Goal: Task Accomplishment & Management: Complete application form

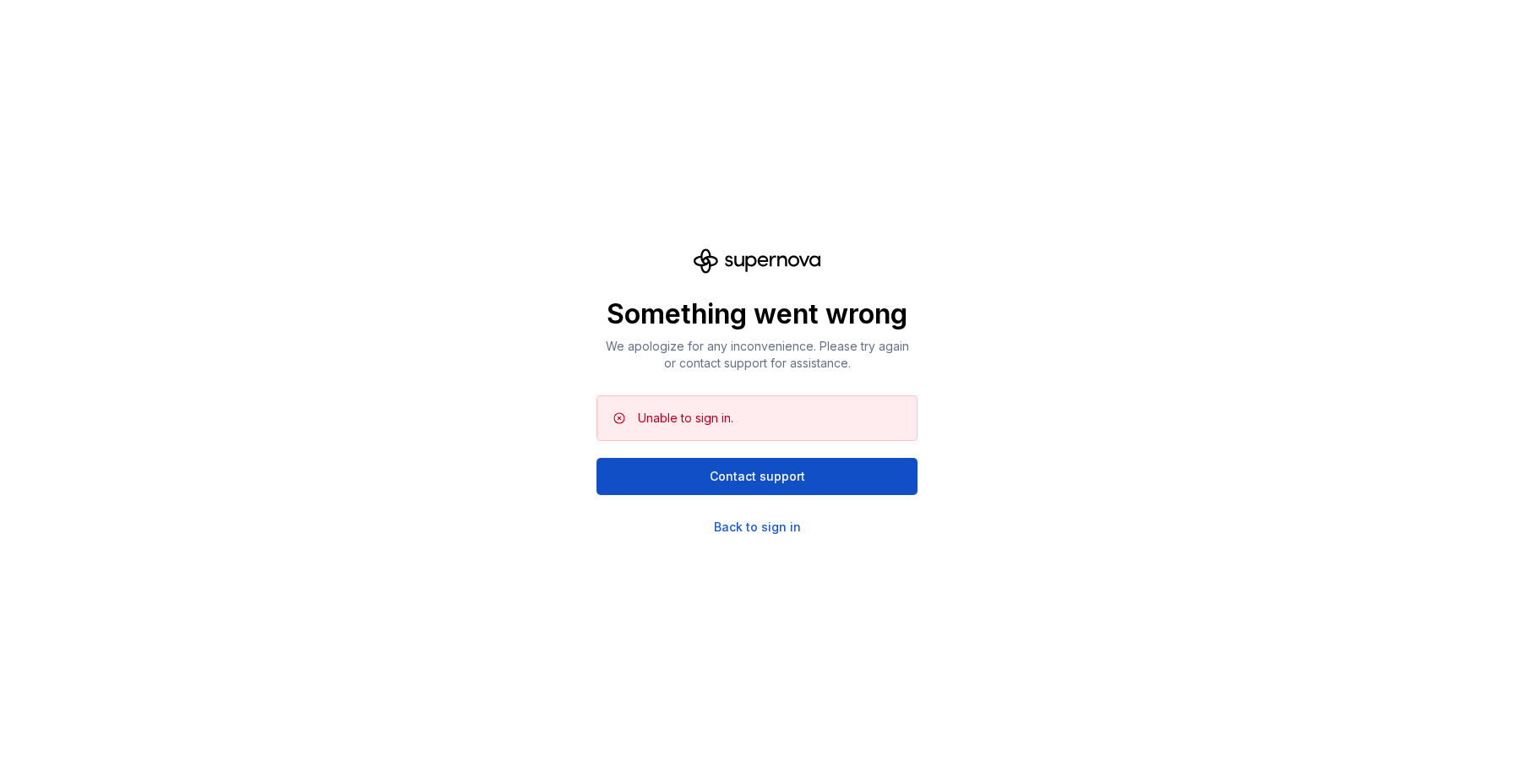
click at [710, 423] on div "Unable to sign in." at bounding box center [686, 418] width 96 height 17
click at [761, 524] on div "Back to sign in" at bounding box center [757, 526] width 87 height 17
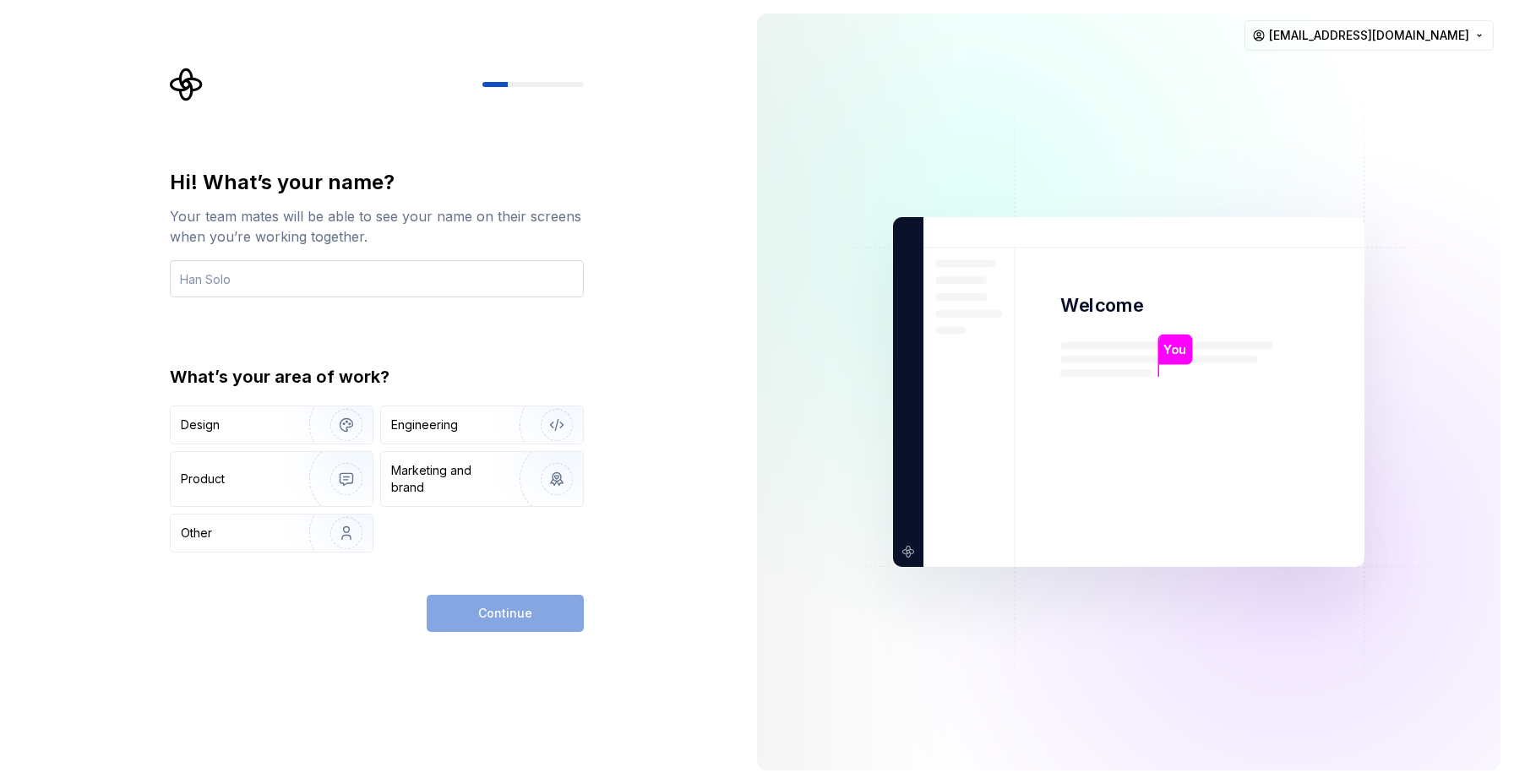
click at [287, 287] on input "text" at bounding box center [377, 278] width 414 height 37
click at [344, 428] on img "button" at bounding box center [335, 425] width 108 height 113
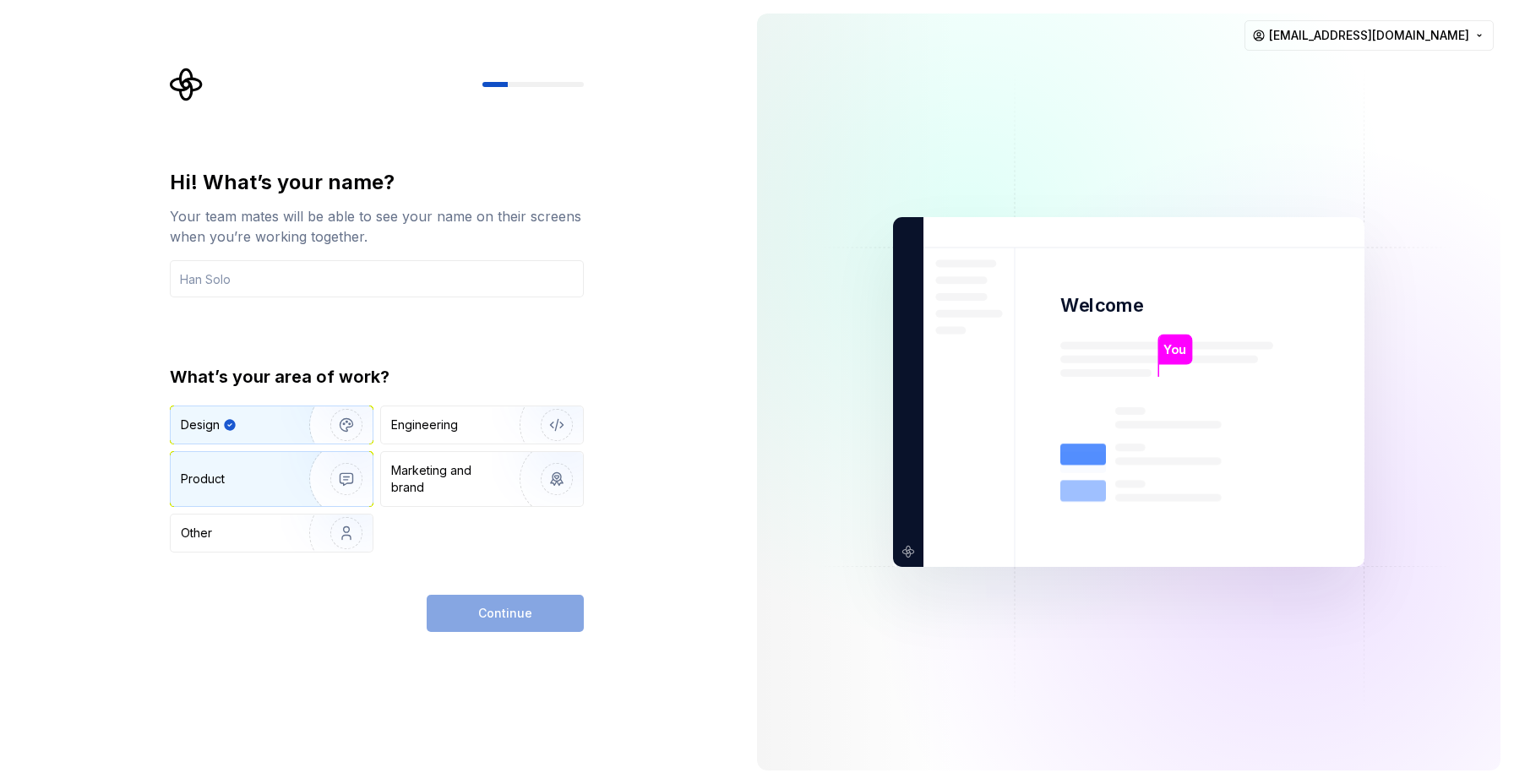
click at [321, 490] on img "button" at bounding box center [335, 479] width 108 height 113
click at [291, 430] on img "button" at bounding box center [335, 425] width 108 height 113
click at [282, 279] on input "text" at bounding box center [377, 278] width 414 height 37
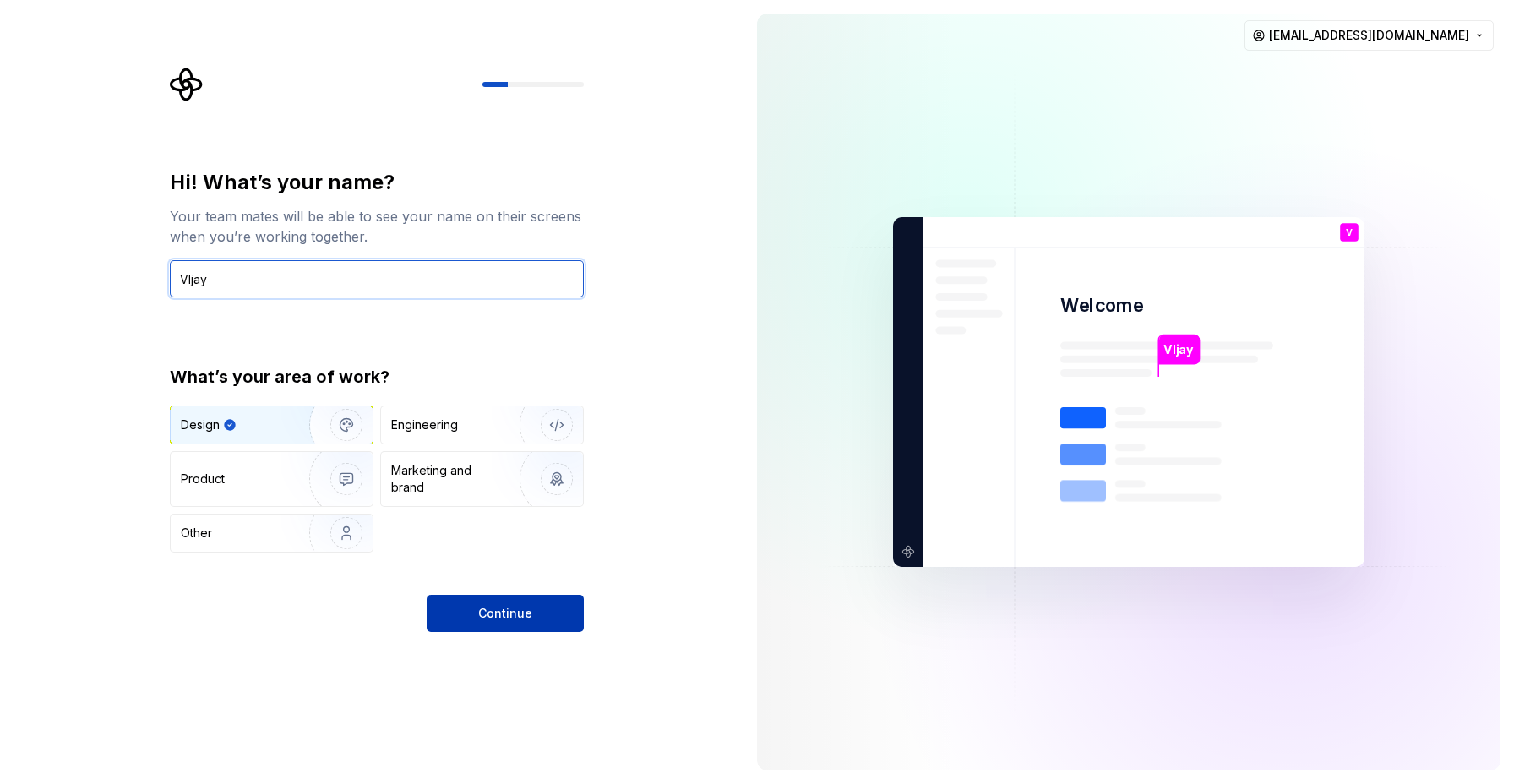
type input "VIjay"
click at [509, 602] on button "Continue" at bounding box center [506, 613] width 157 height 37
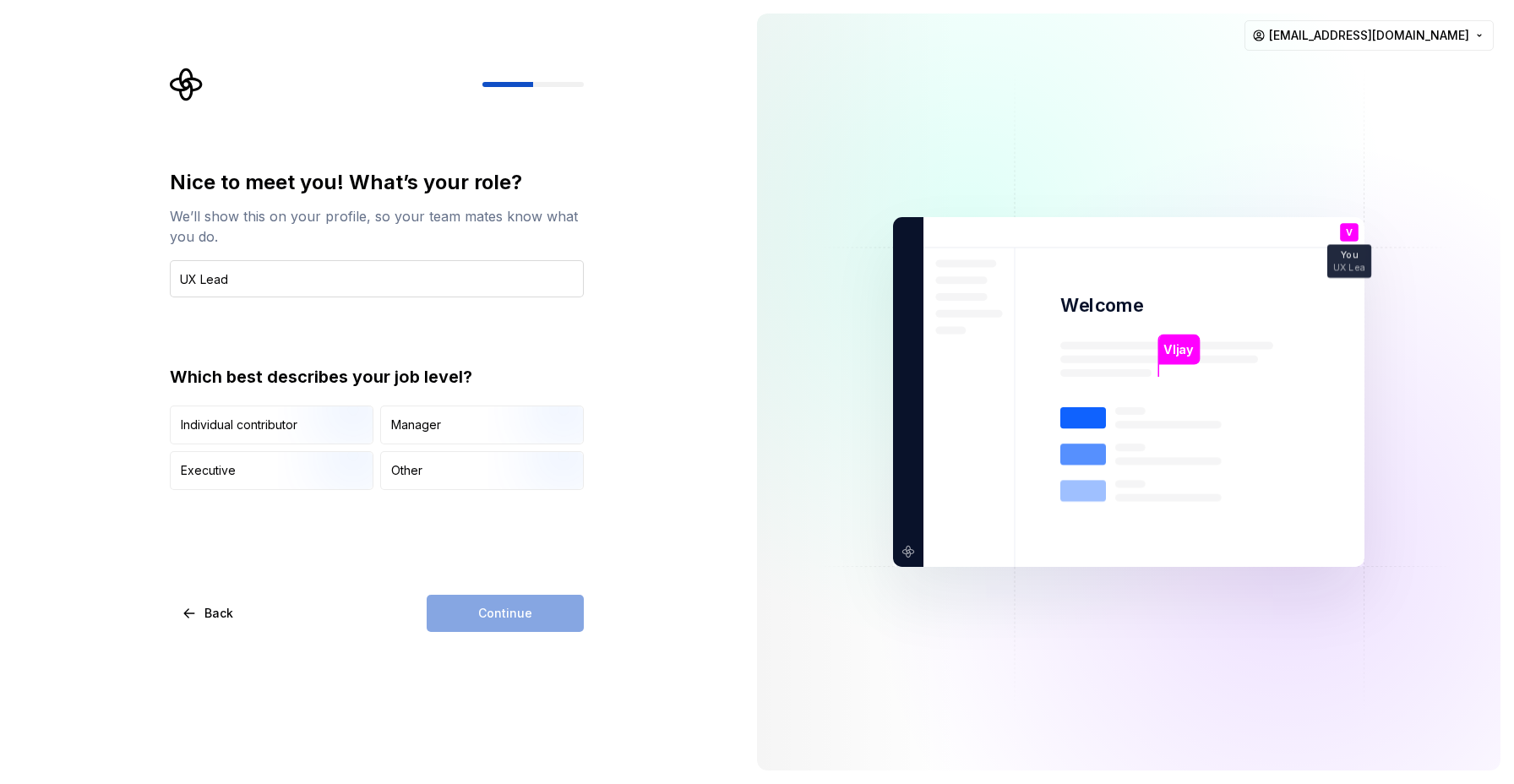
type input "UX Lead"
click at [255, 425] on div "Individual contributor" at bounding box center [239, 425] width 116 height 17
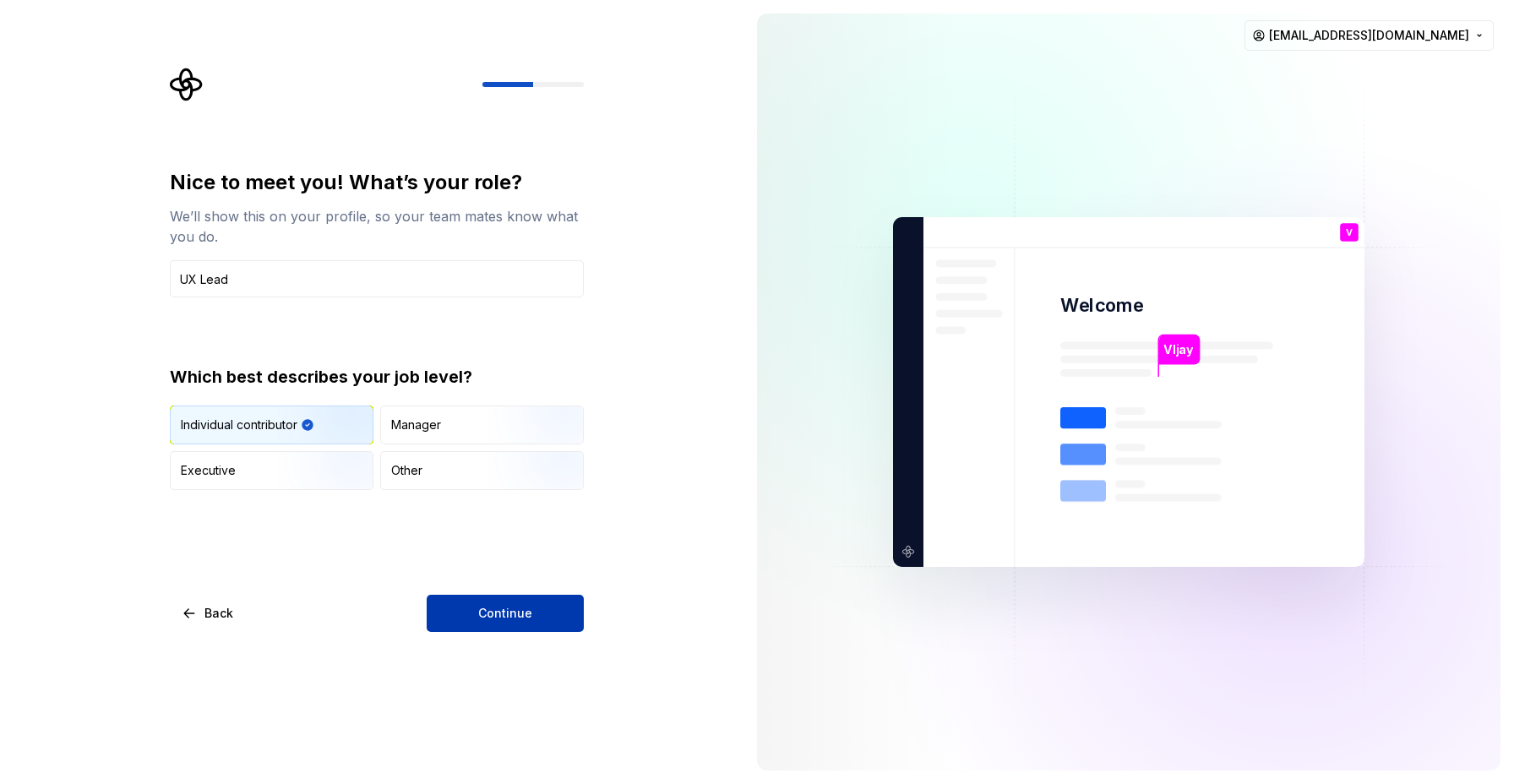
click at [534, 617] on button "Continue" at bounding box center [506, 613] width 157 height 37
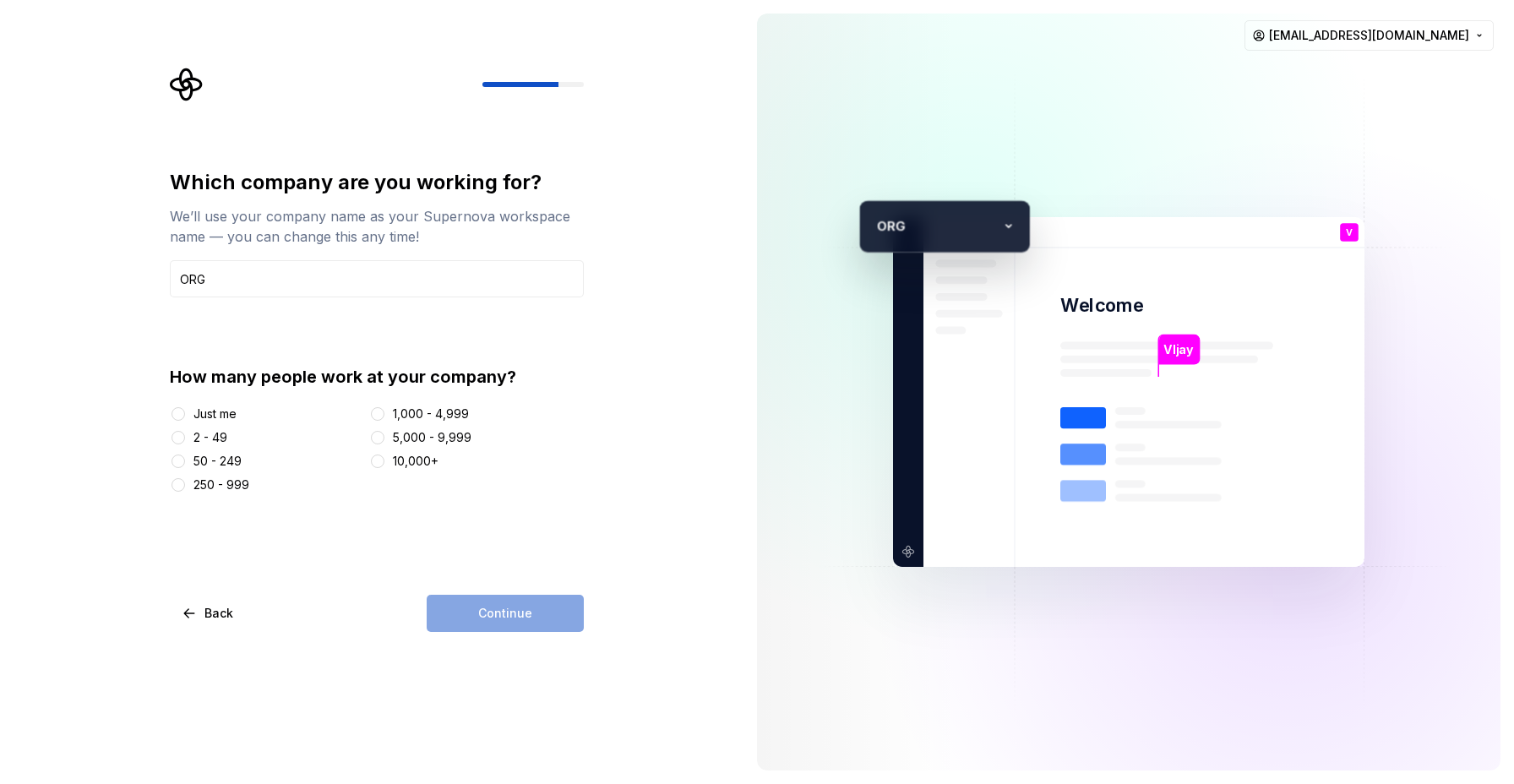
type input "ORG"
click at [202, 418] on div "Just me" at bounding box center [214, 413] width 43 height 17
click at [185, 418] on button "Just me" at bounding box center [178, 414] width 14 height 14
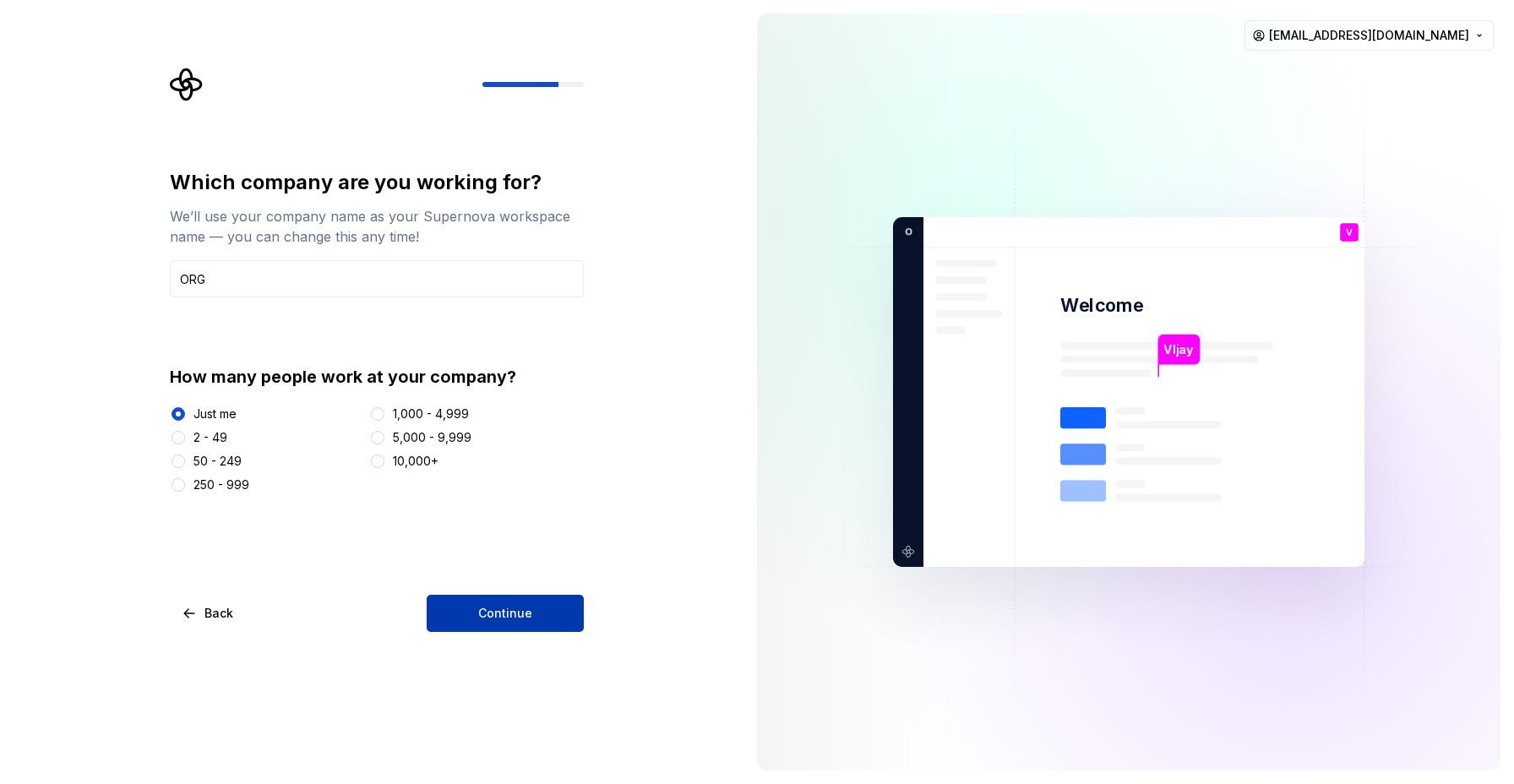
click at [488, 603] on button "Continue" at bounding box center [506, 613] width 157 height 37
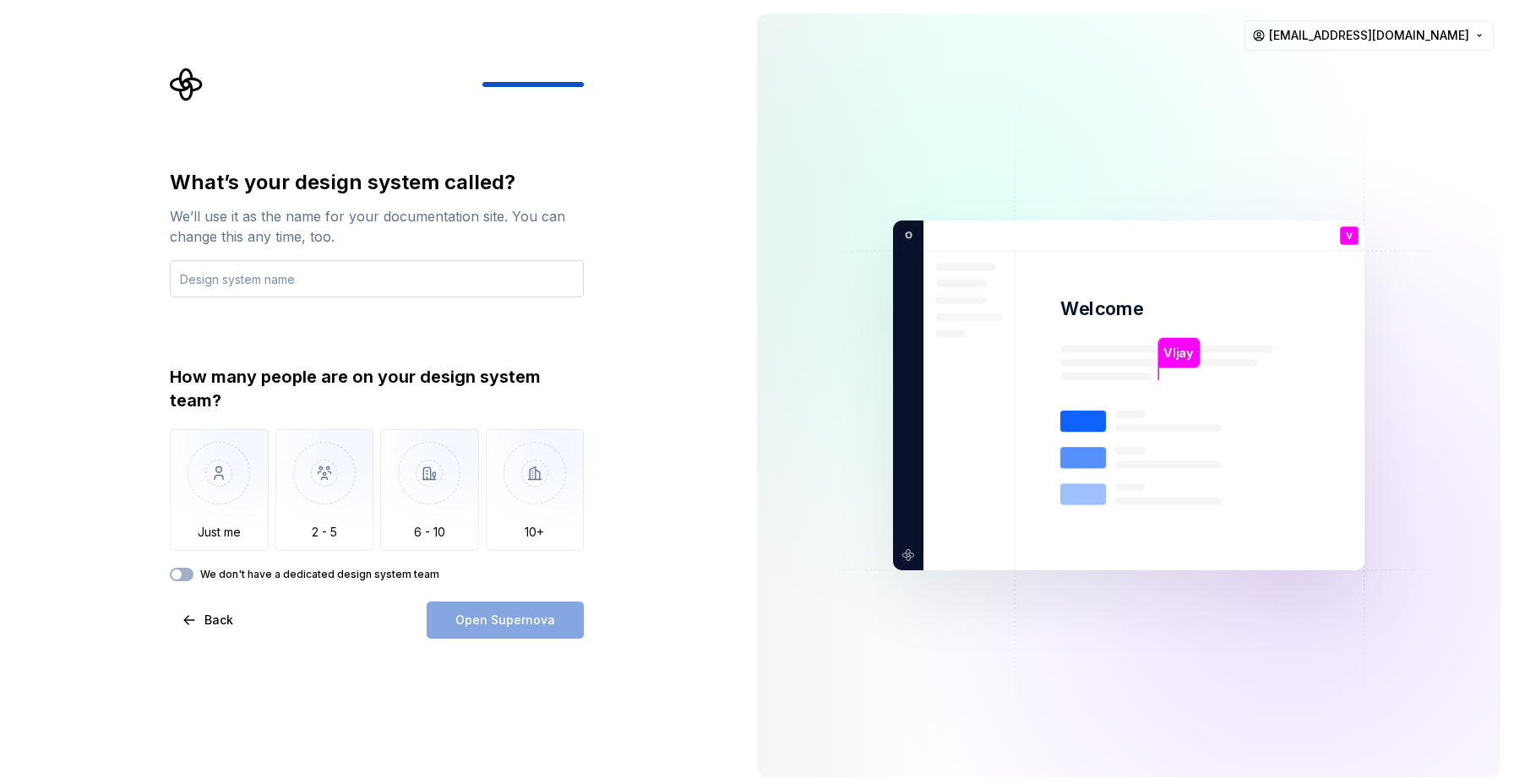
click at [270, 277] on input "text" at bounding box center [377, 278] width 414 height 37
type input "Brand"
click at [195, 462] on img "button" at bounding box center [219, 486] width 99 height 113
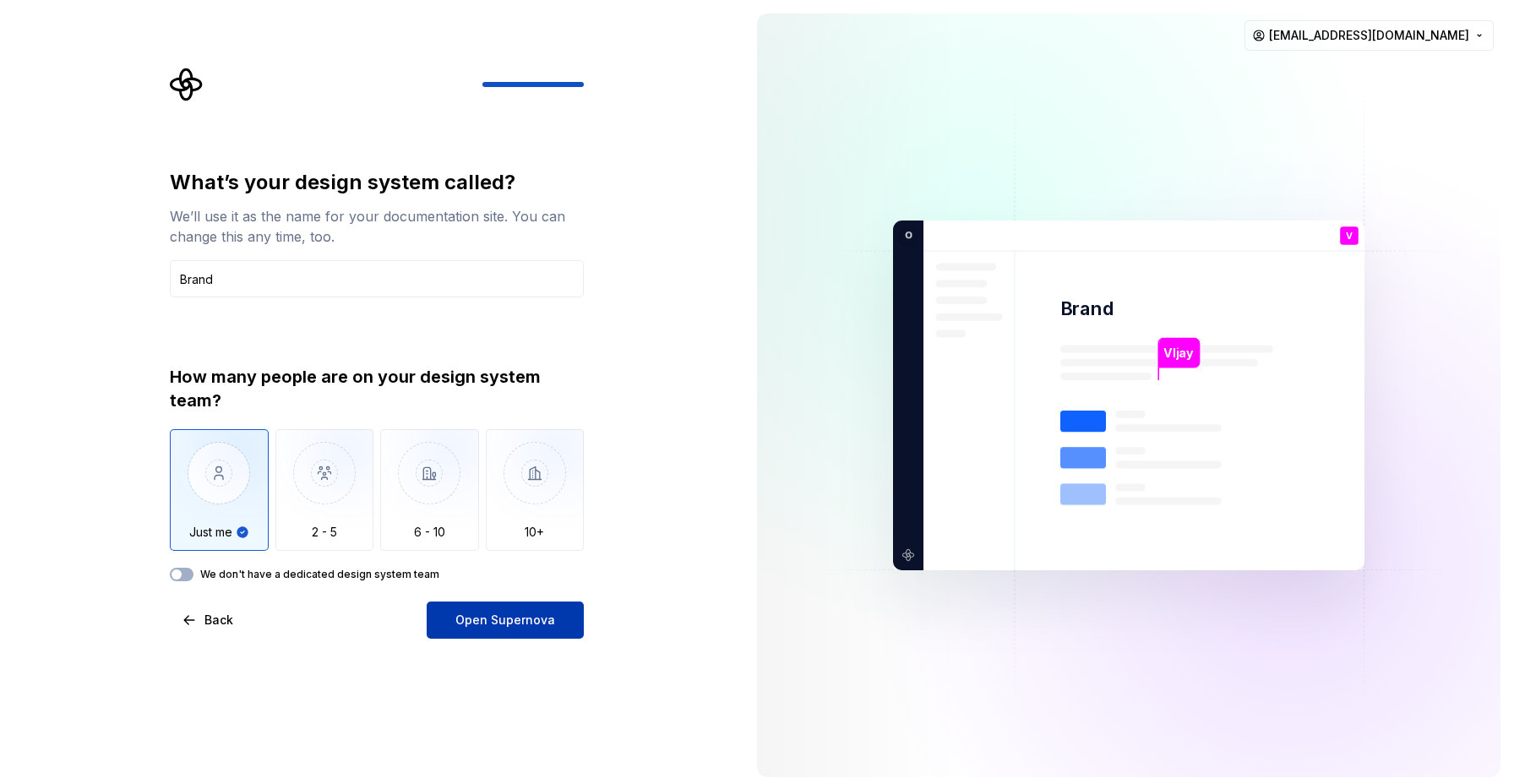
click at [488, 619] on span "Open Supernova" at bounding box center [506, 620] width 100 height 17
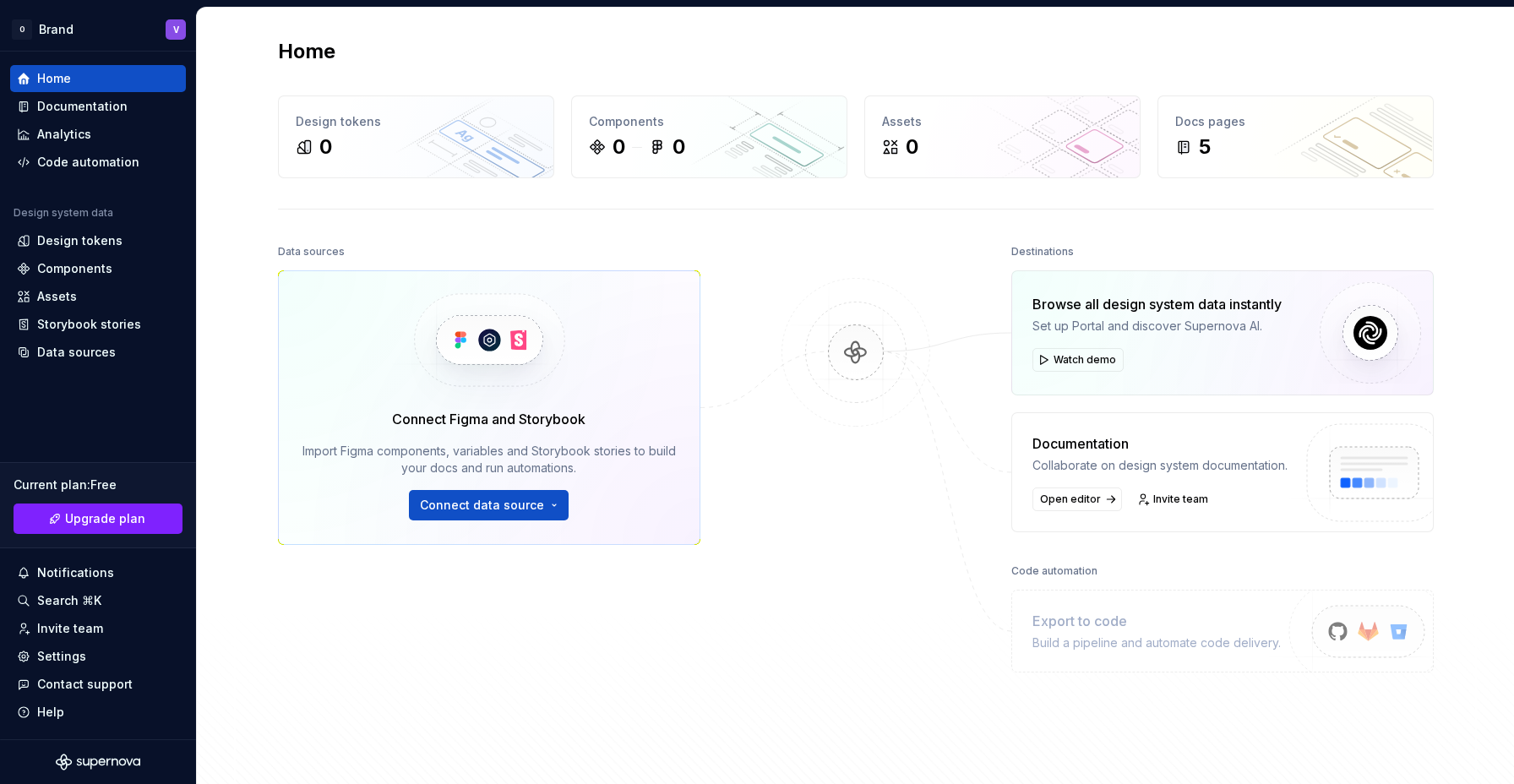
click at [814, 494] on div at bounding box center [856, 475] width 169 height 471
click at [69, 107] on div "Documentation" at bounding box center [82, 105] width 91 height 17
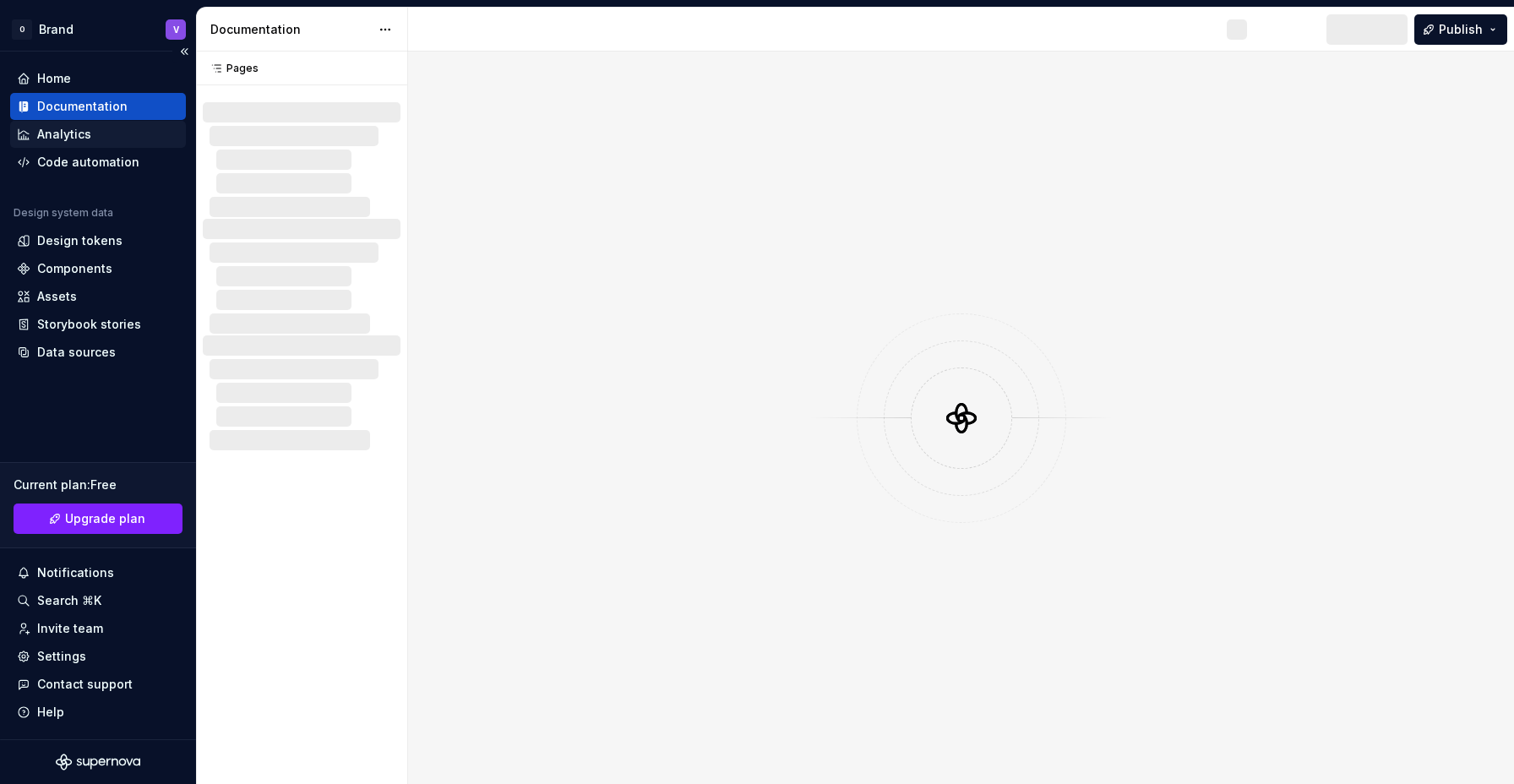
click at [72, 133] on div "Analytics" at bounding box center [64, 133] width 54 height 17
click at [77, 161] on div "Code automation" at bounding box center [88, 162] width 103 height 17
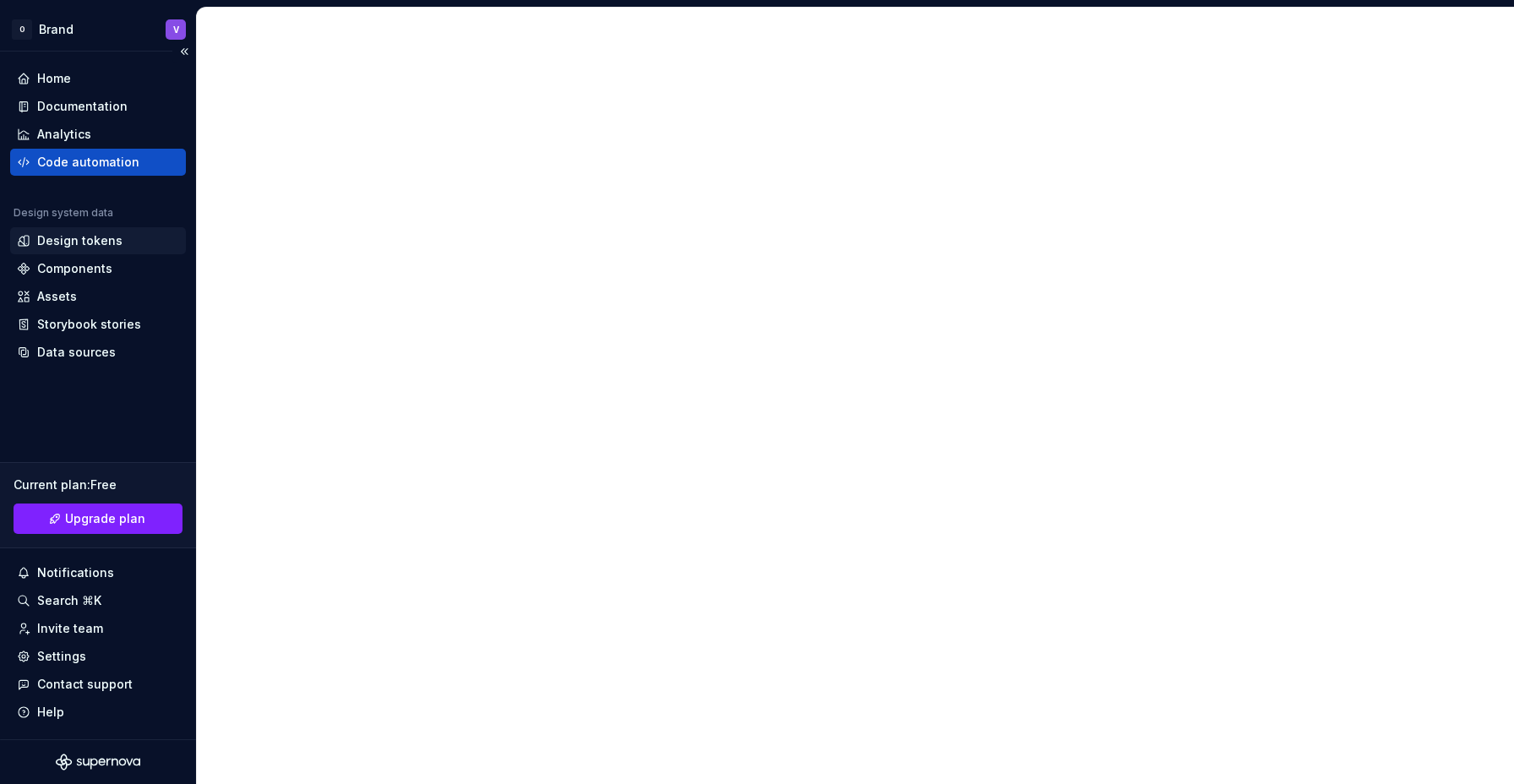
click at [85, 247] on div "Design tokens" at bounding box center [80, 240] width 86 height 17
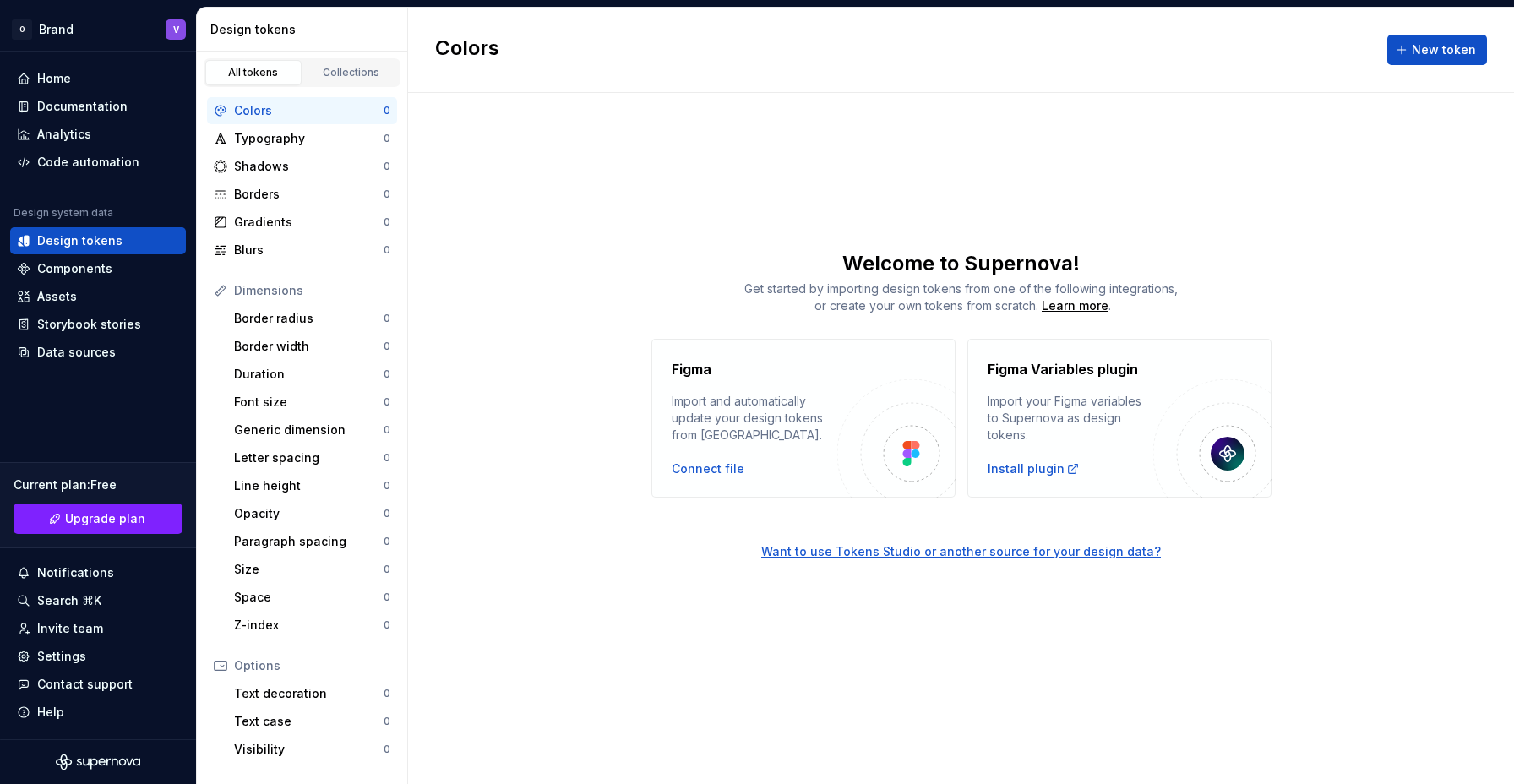
click at [789, 414] on div "Import and automatically update your design tokens from [GEOGRAPHIC_DATA]." at bounding box center [755, 418] width 165 height 51
click at [746, 435] on div "Import and automatically update your design tokens from [GEOGRAPHIC_DATA]." at bounding box center [755, 418] width 165 height 51
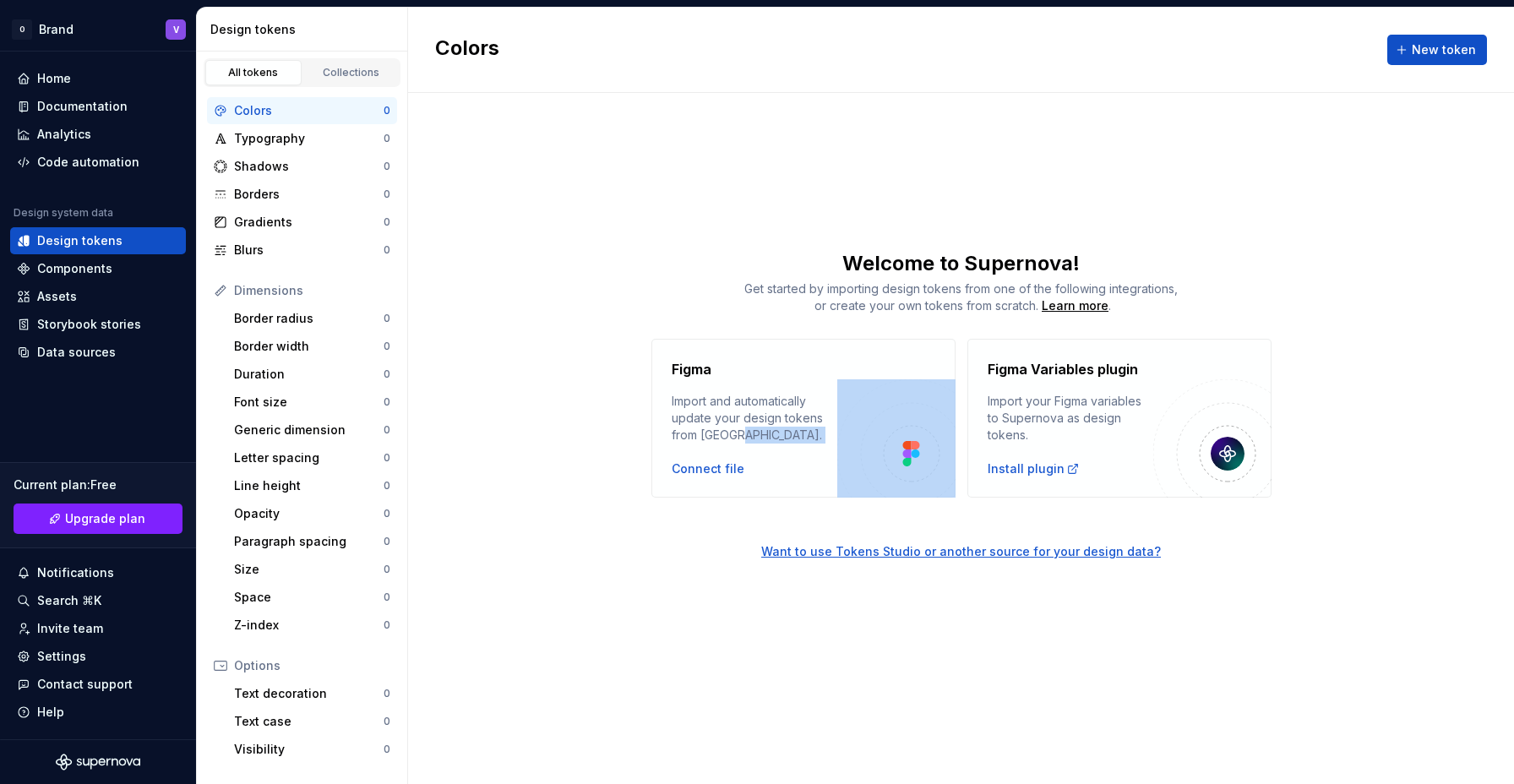
click at [746, 435] on div "Import and automatically update your design tokens from [GEOGRAPHIC_DATA]." at bounding box center [755, 418] width 165 height 51
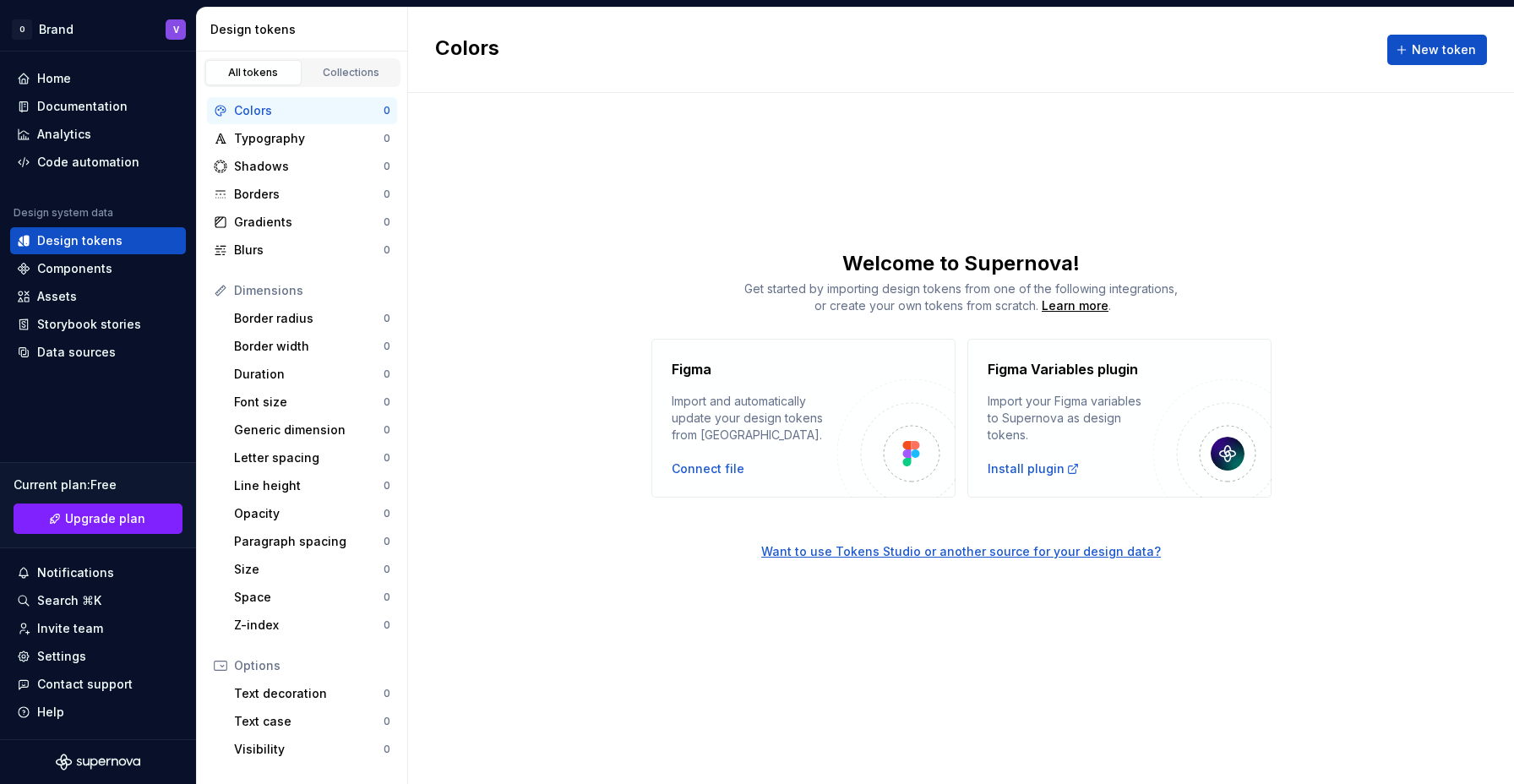
click at [1080, 388] on div "Figma Variables plugin Import your Figma variables to Supernova as design token…" at bounding box center [1070, 401] width 165 height 85
click at [1020, 466] on div "Install plugin" at bounding box center [1033, 469] width 93 height 17
click at [580, 422] on div "Figma Import and automatically update your design tokens from [GEOGRAPHIC_DATA]…" at bounding box center [961, 418] width 1106 height 159
click at [284, 141] on div "Typography" at bounding box center [309, 138] width 149 height 17
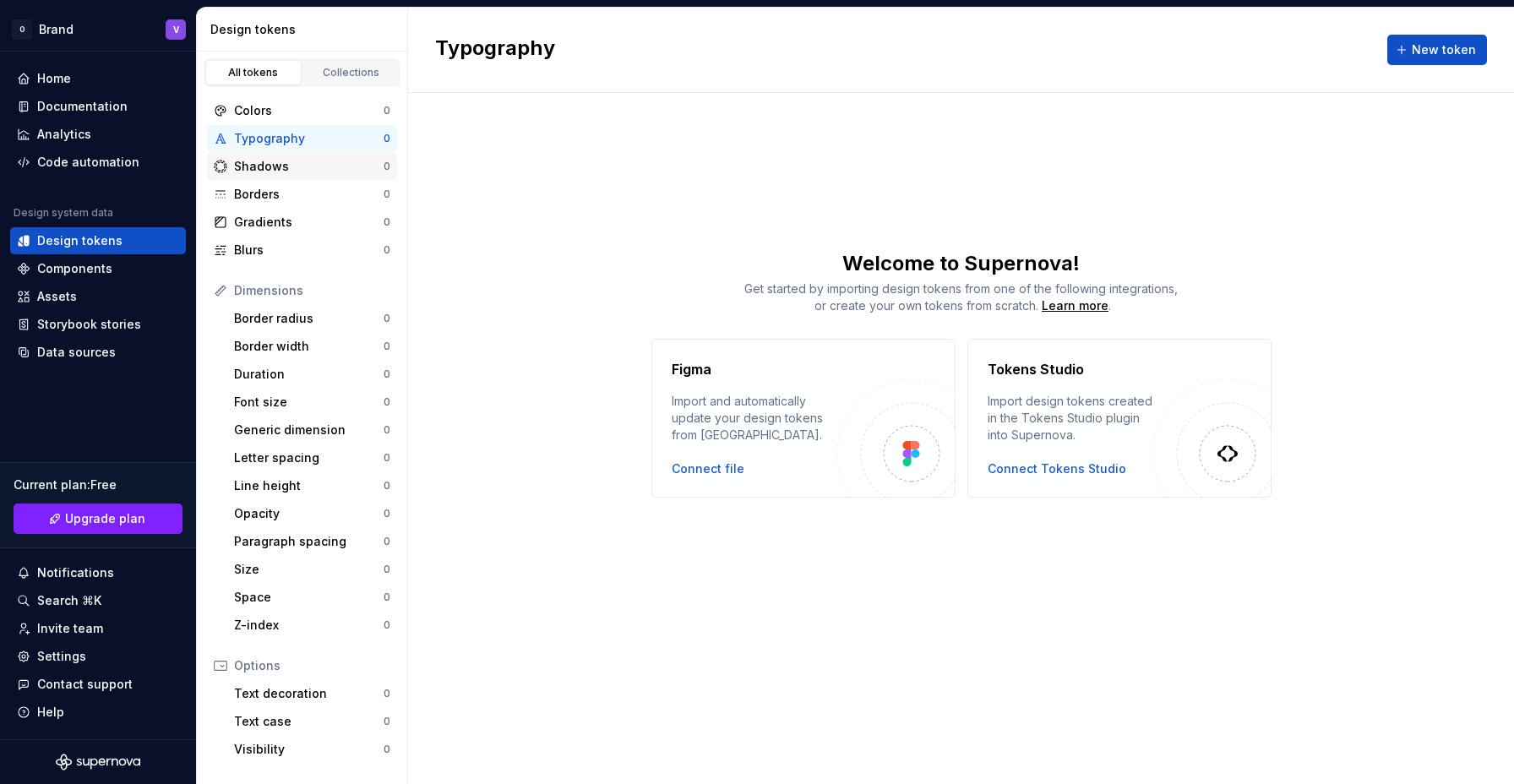
click at [268, 170] on div "Shadows" at bounding box center [309, 166] width 149 height 17
click at [264, 227] on div "Gradients" at bounding box center [309, 222] width 149 height 17
click at [271, 385] on div "Duration 0" at bounding box center [312, 374] width 170 height 27
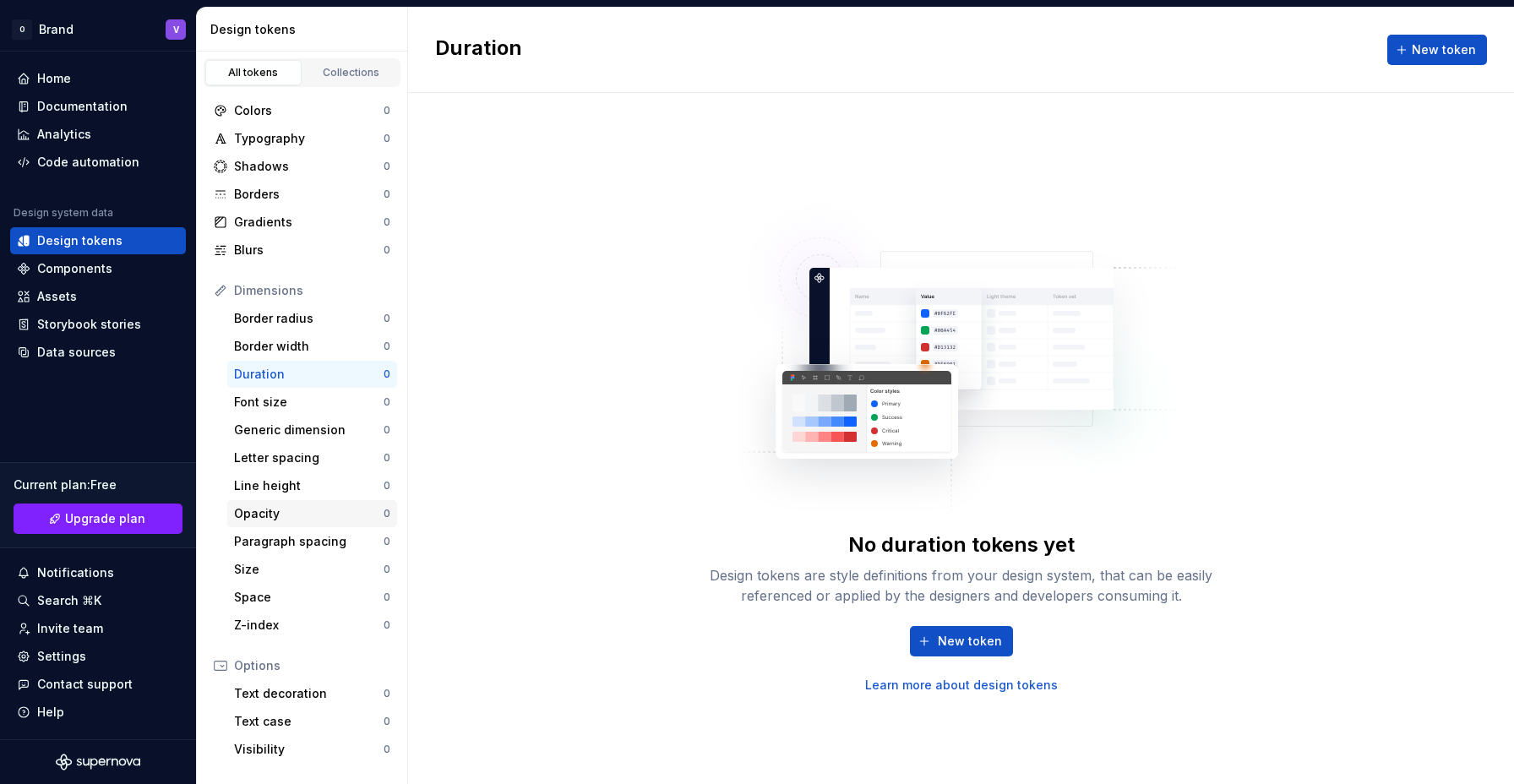
click at [286, 500] on div "Opacity 0" at bounding box center [312, 513] width 170 height 27
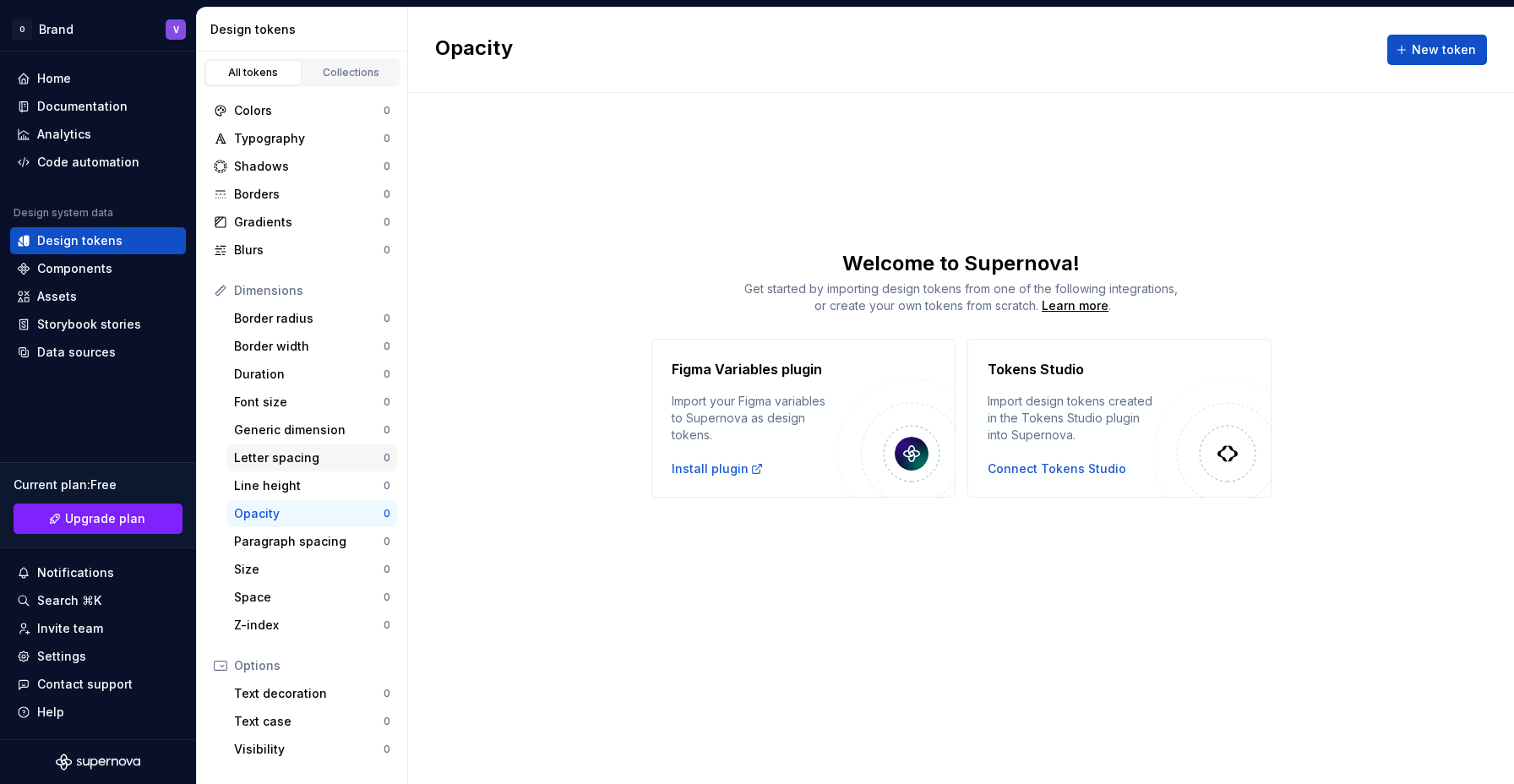
click at [311, 466] on div "Letter spacing" at bounding box center [309, 458] width 149 height 17
click at [300, 579] on div "Size 0" at bounding box center [312, 569] width 170 height 27
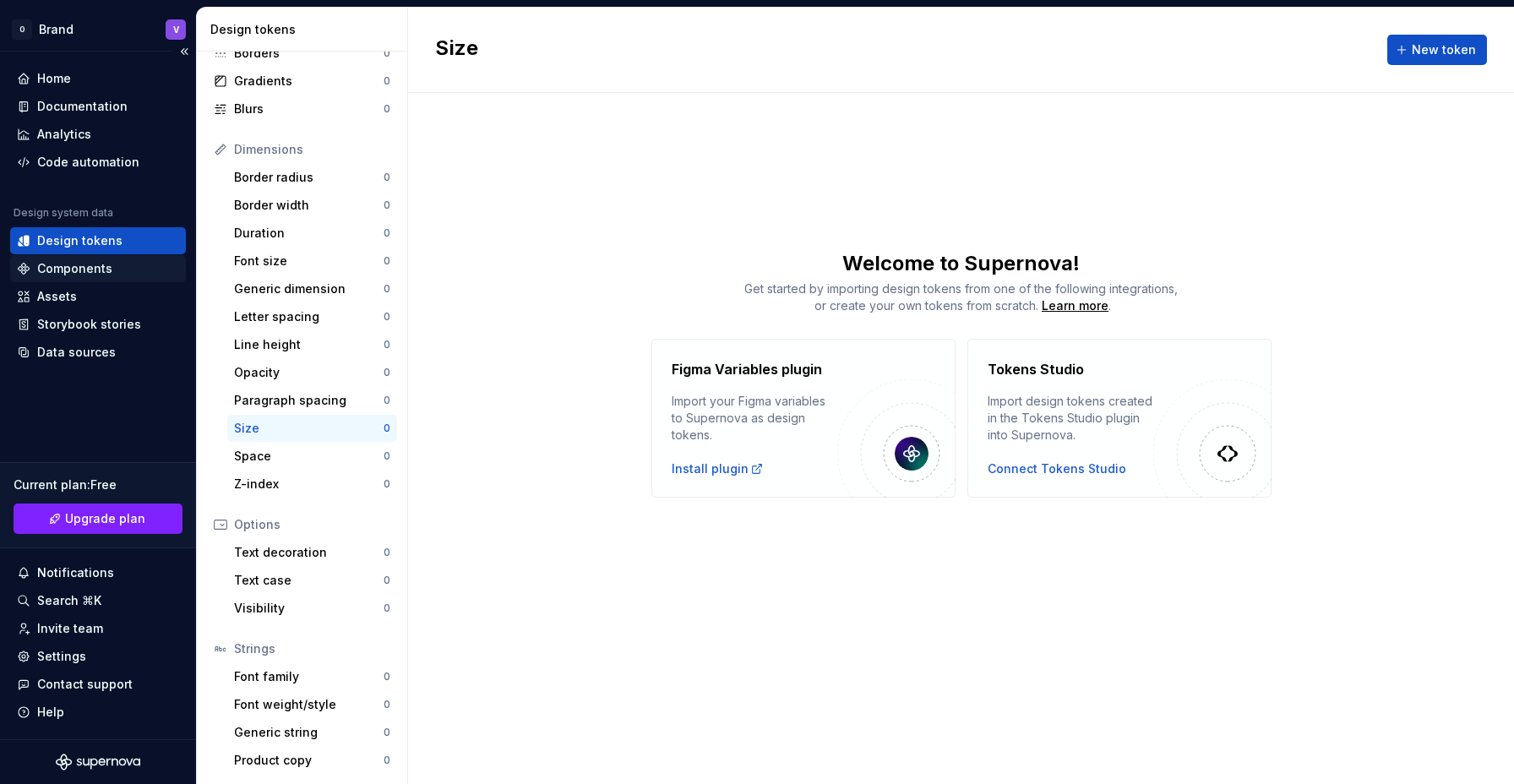
click at [83, 264] on div "Components" at bounding box center [75, 268] width 76 height 17
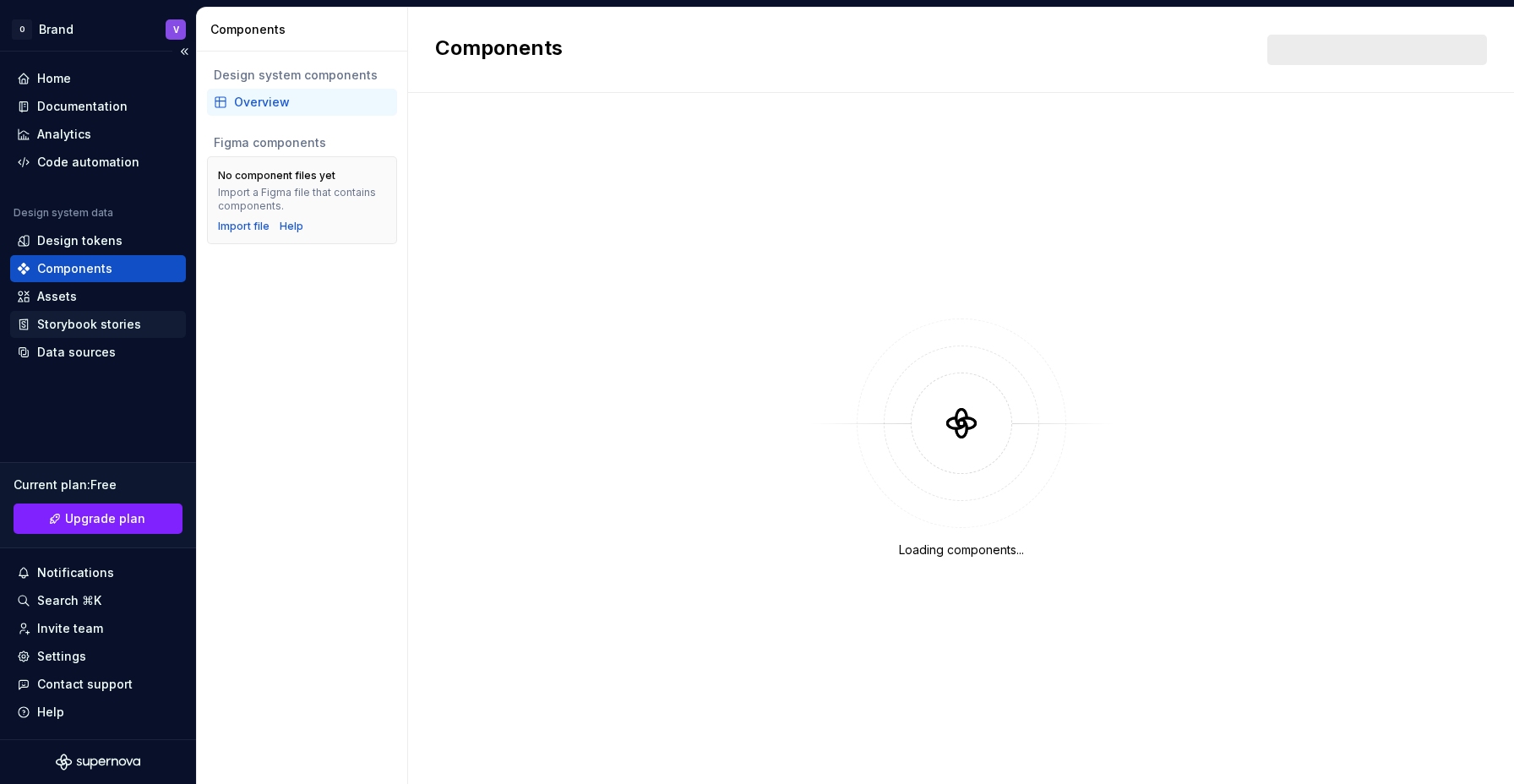
click at [83, 322] on div "Storybook stories" at bounding box center [89, 324] width 104 height 17
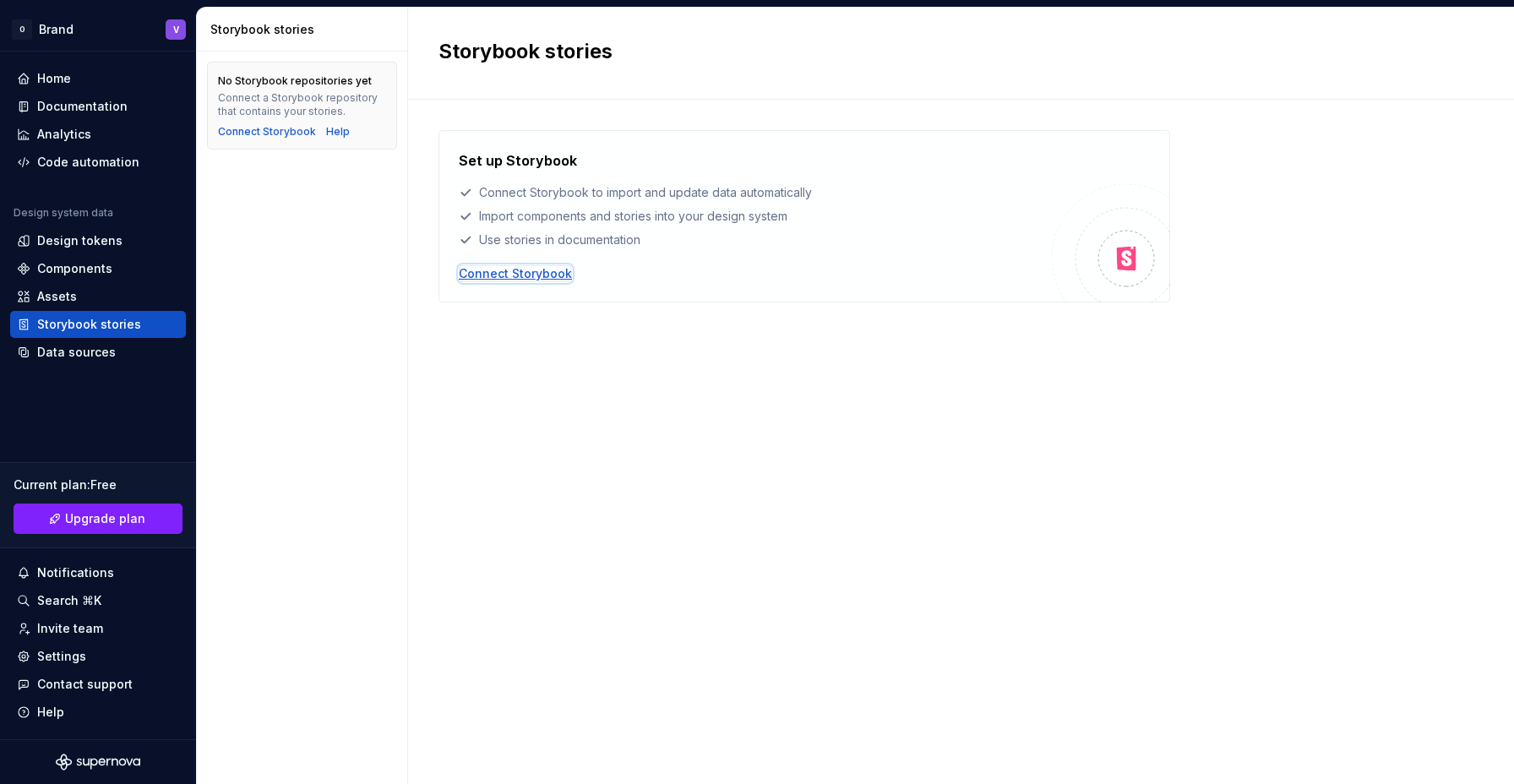
click at [513, 269] on div "Connect Storybook" at bounding box center [516, 274] width 113 height 17
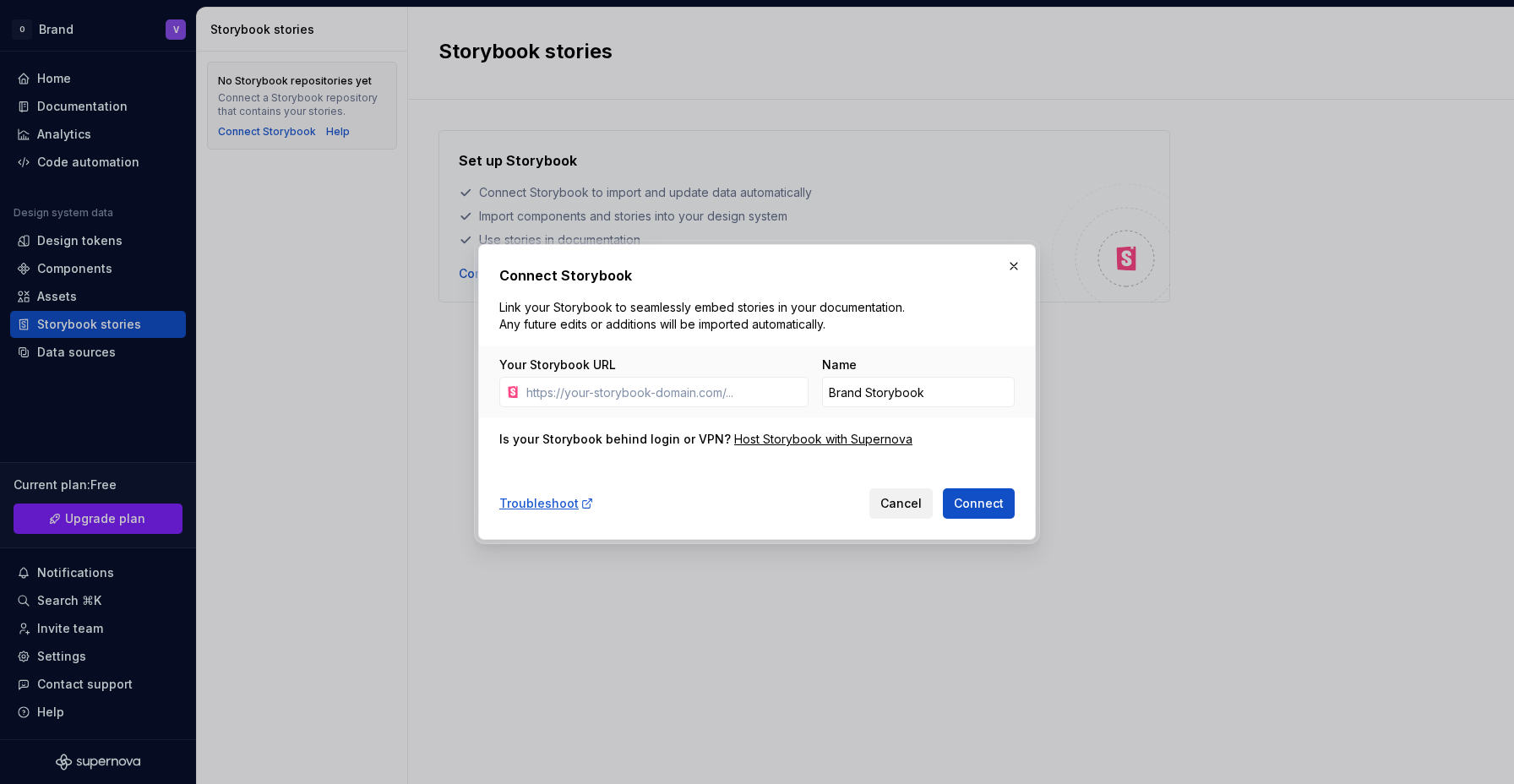
click at [911, 508] on span "Cancel" at bounding box center [902, 502] width 42 height 17
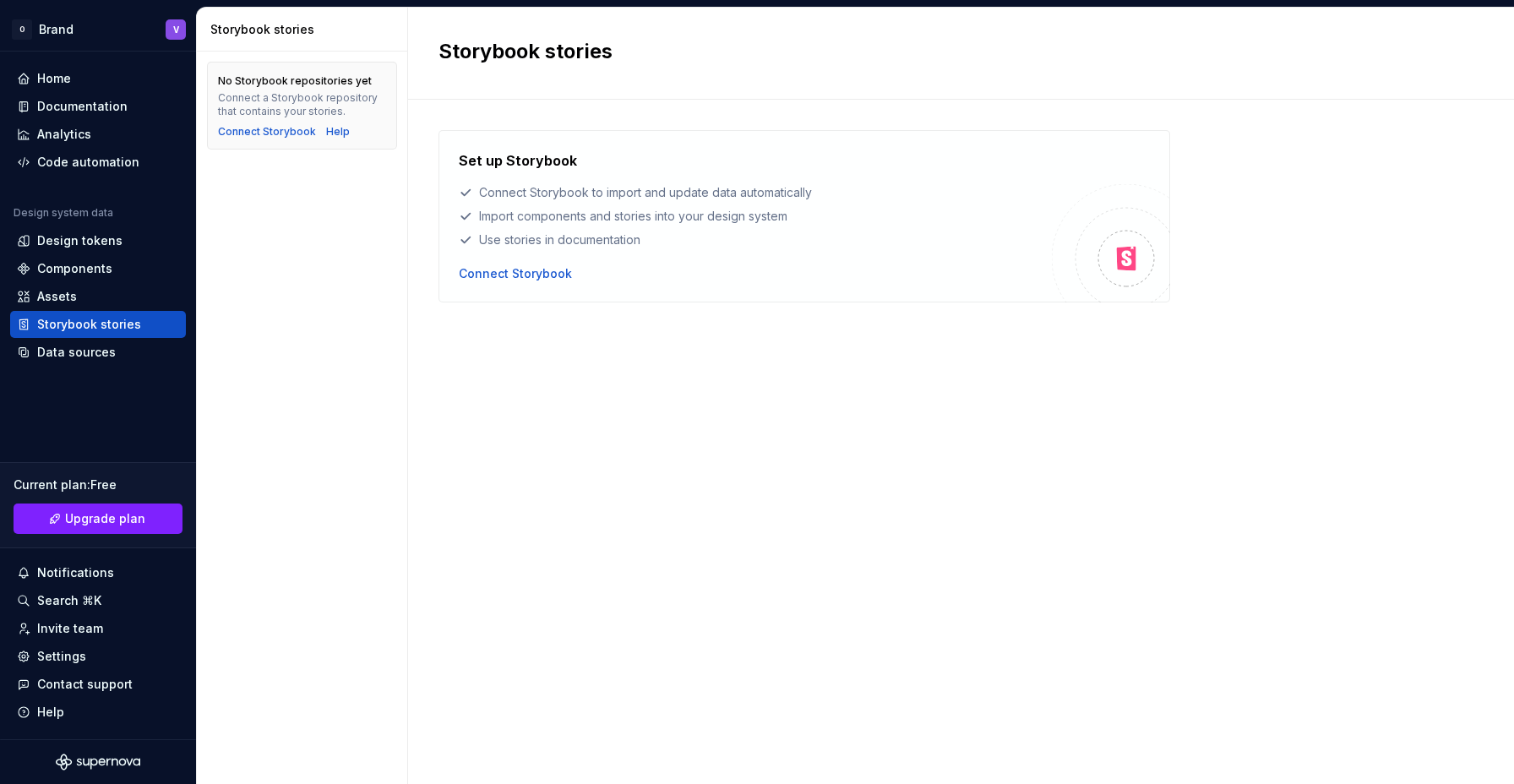
click at [753, 508] on div "Set up Storybook Connect Storybook to import and update data automatically Impo…" at bounding box center [962, 425] width 1045 height 590
click at [754, 507] on div "Set up Storybook Connect Storybook to import and update data automatically Impo…" at bounding box center [962, 425] width 1045 height 590
click at [777, 507] on div "Set up Storybook Connect Storybook to import and update data automatically Impo…" at bounding box center [962, 425] width 1045 height 590
click at [638, 458] on div "Set up Storybook Connect Storybook to import and update data automatically Impo…" at bounding box center [962, 425] width 1045 height 590
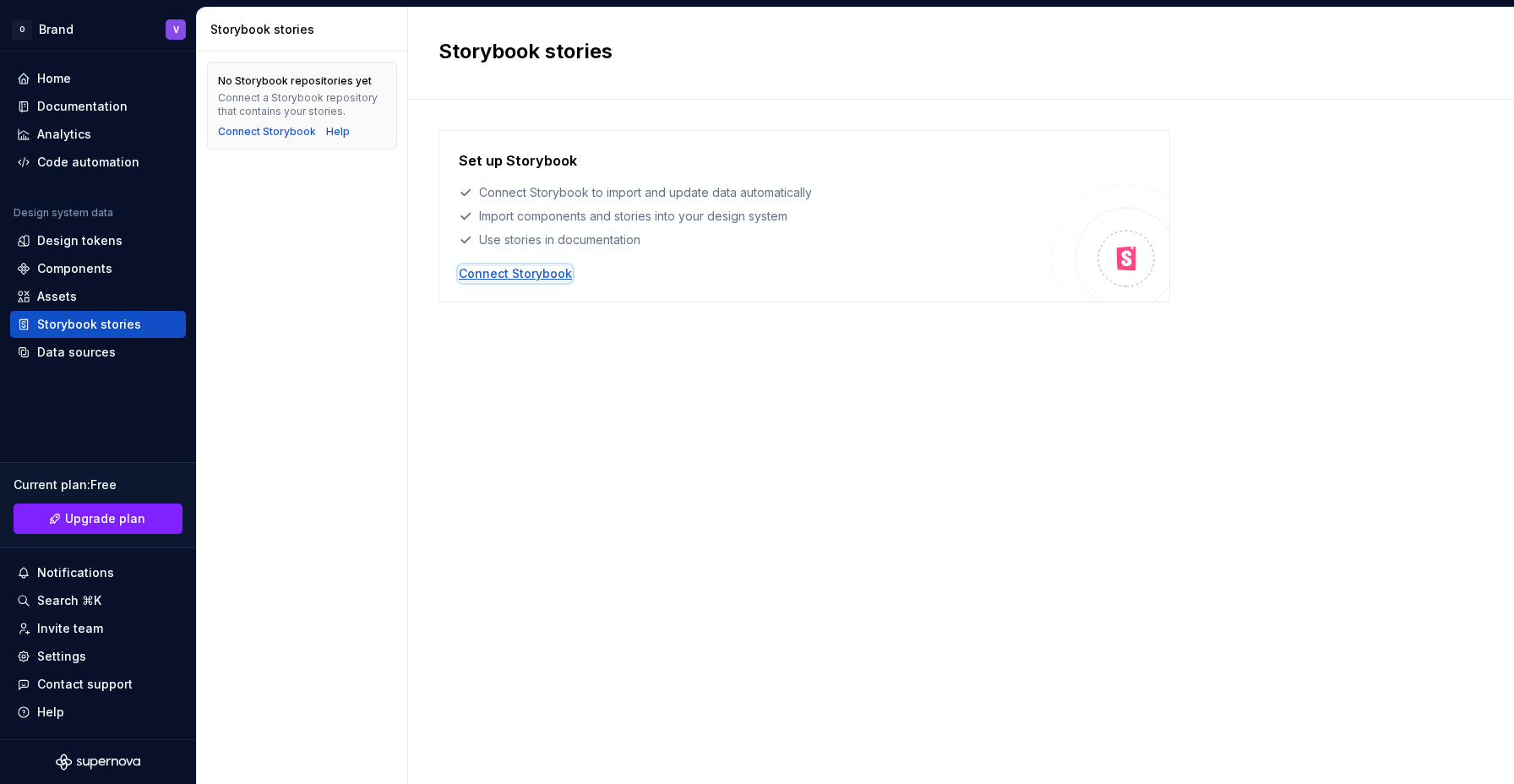
click at [517, 269] on div "Connect Storybook" at bounding box center [516, 274] width 113 height 17
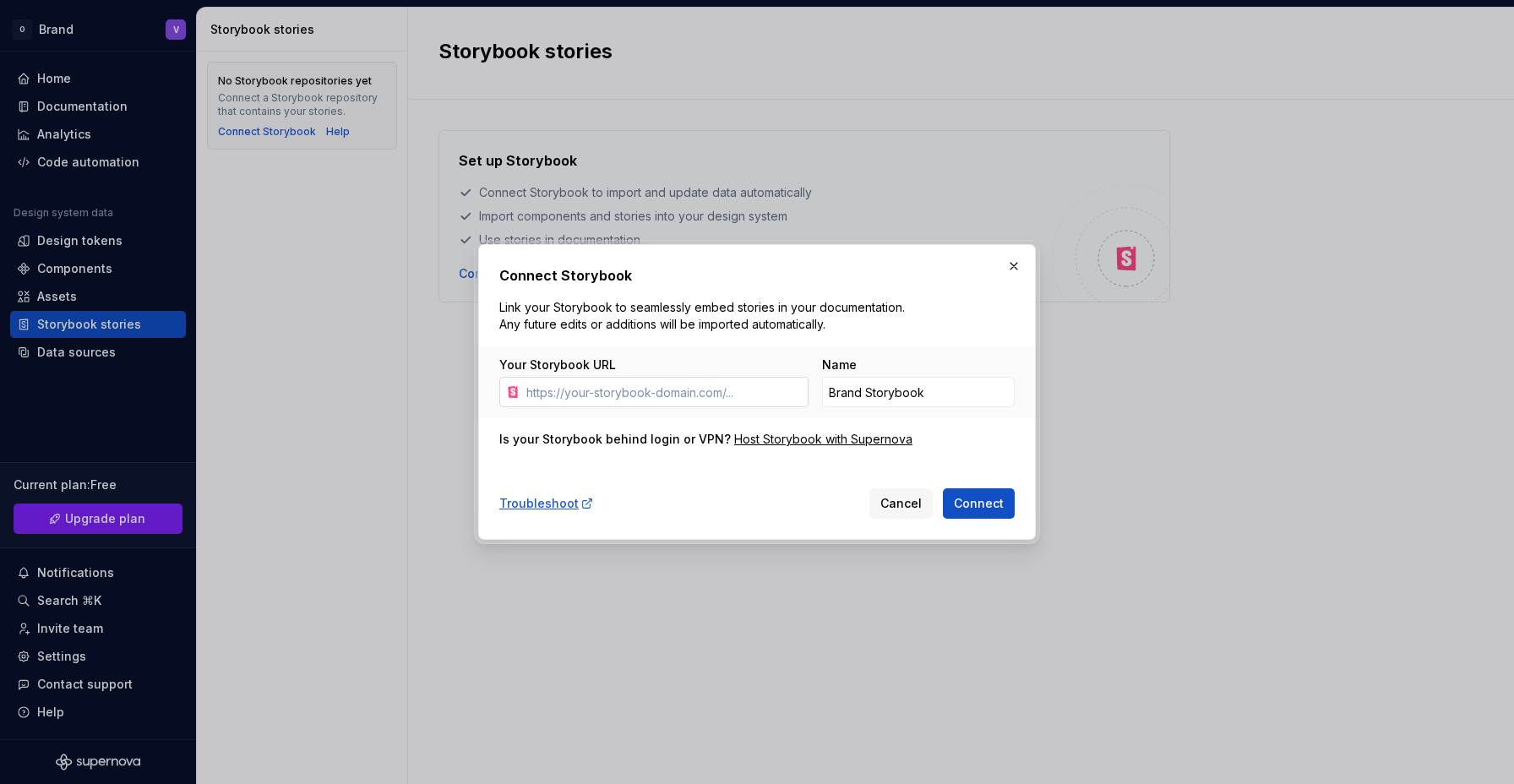
click at [642, 397] on input "Your Storybook URL" at bounding box center [664, 392] width 289 height 31
click at [932, 391] on input "Brand Storybook" at bounding box center [919, 392] width 193 height 31
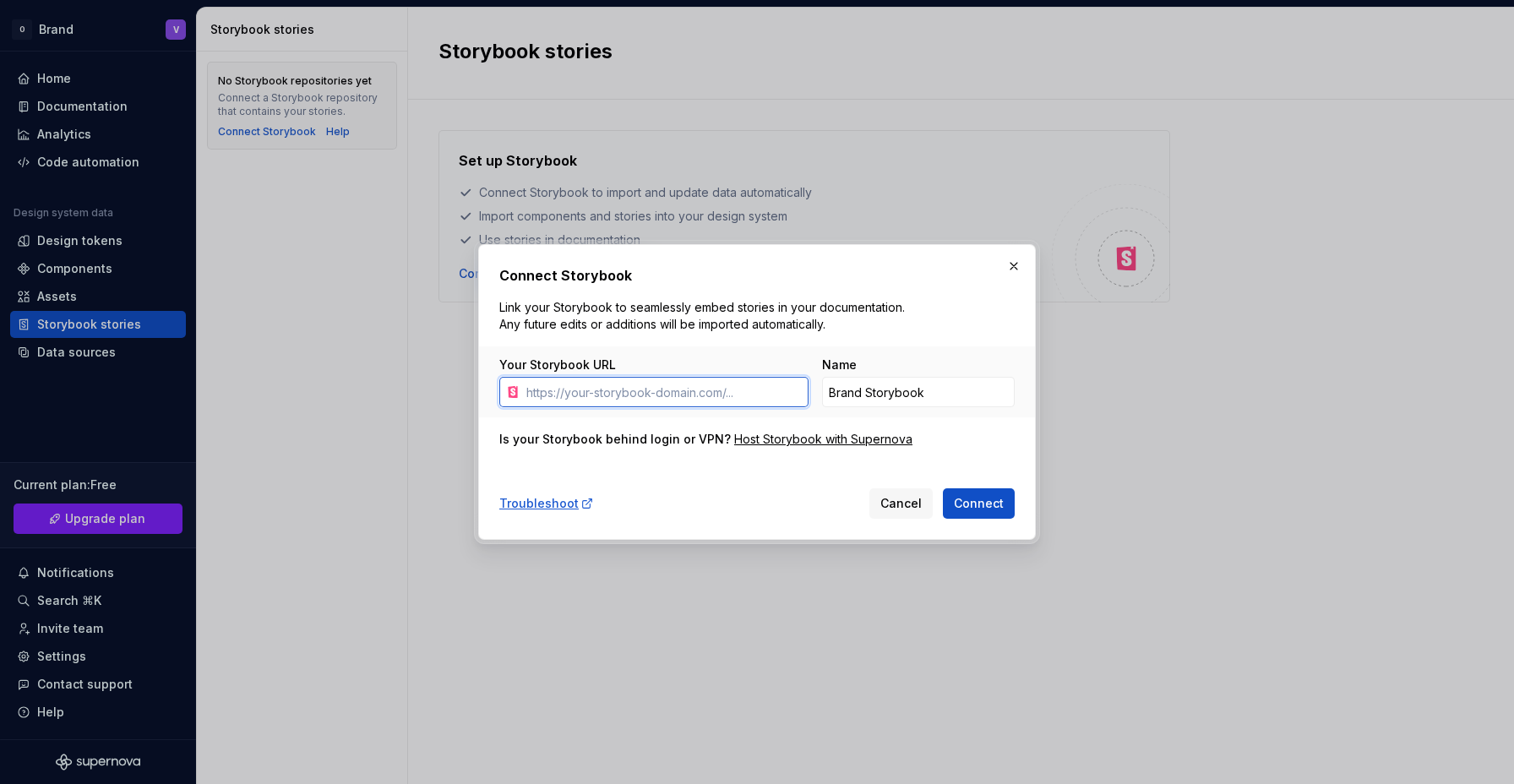
click at [622, 383] on input "Your Storybook URL" at bounding box center [664, 392] width 289 height 31
click at [995, 499] on span "Connect" at bounding box center [978, 502] width 50 height 17
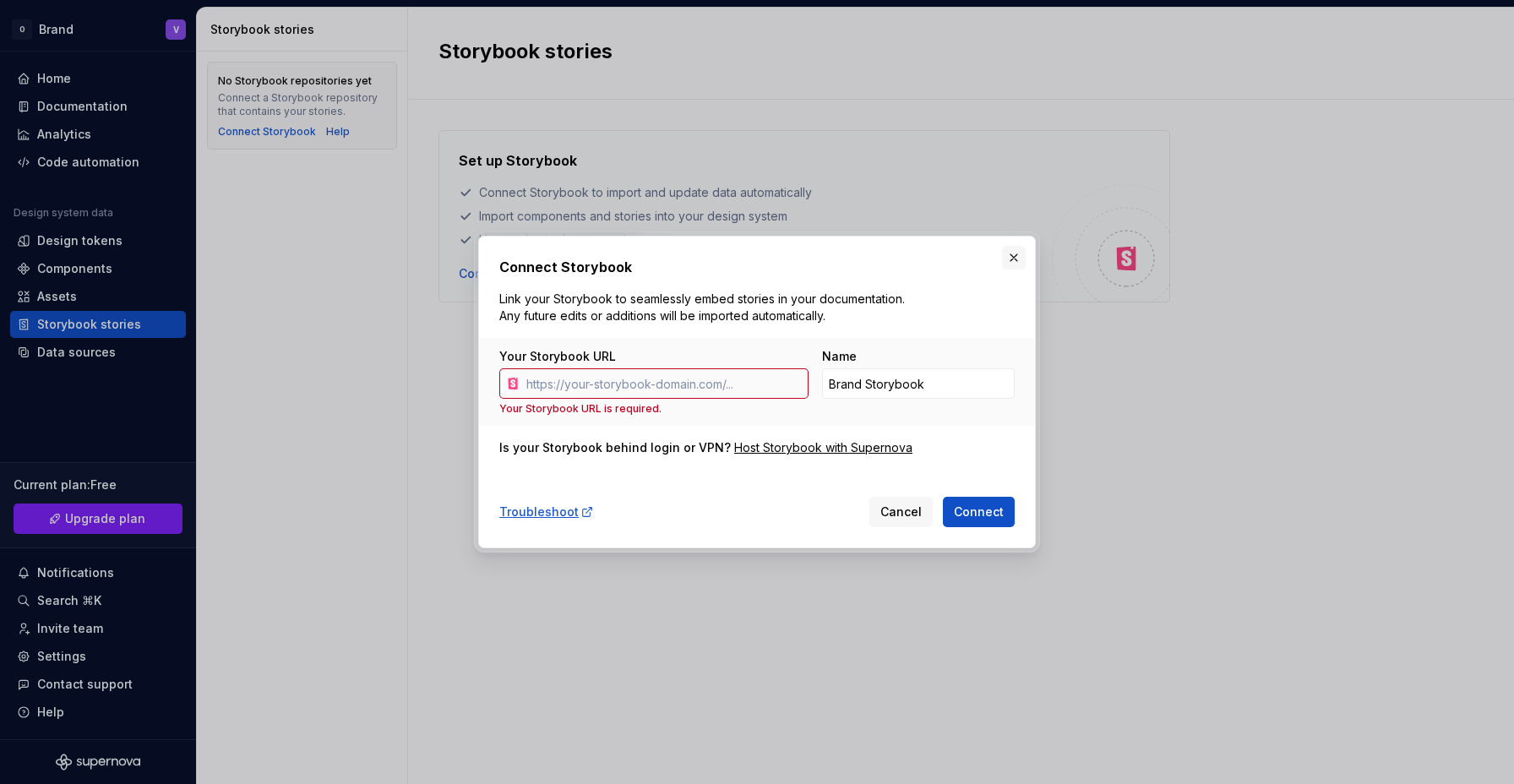
click at [1009, 257] on button "button" at bounding box center [1014, 258] width 24 height 24
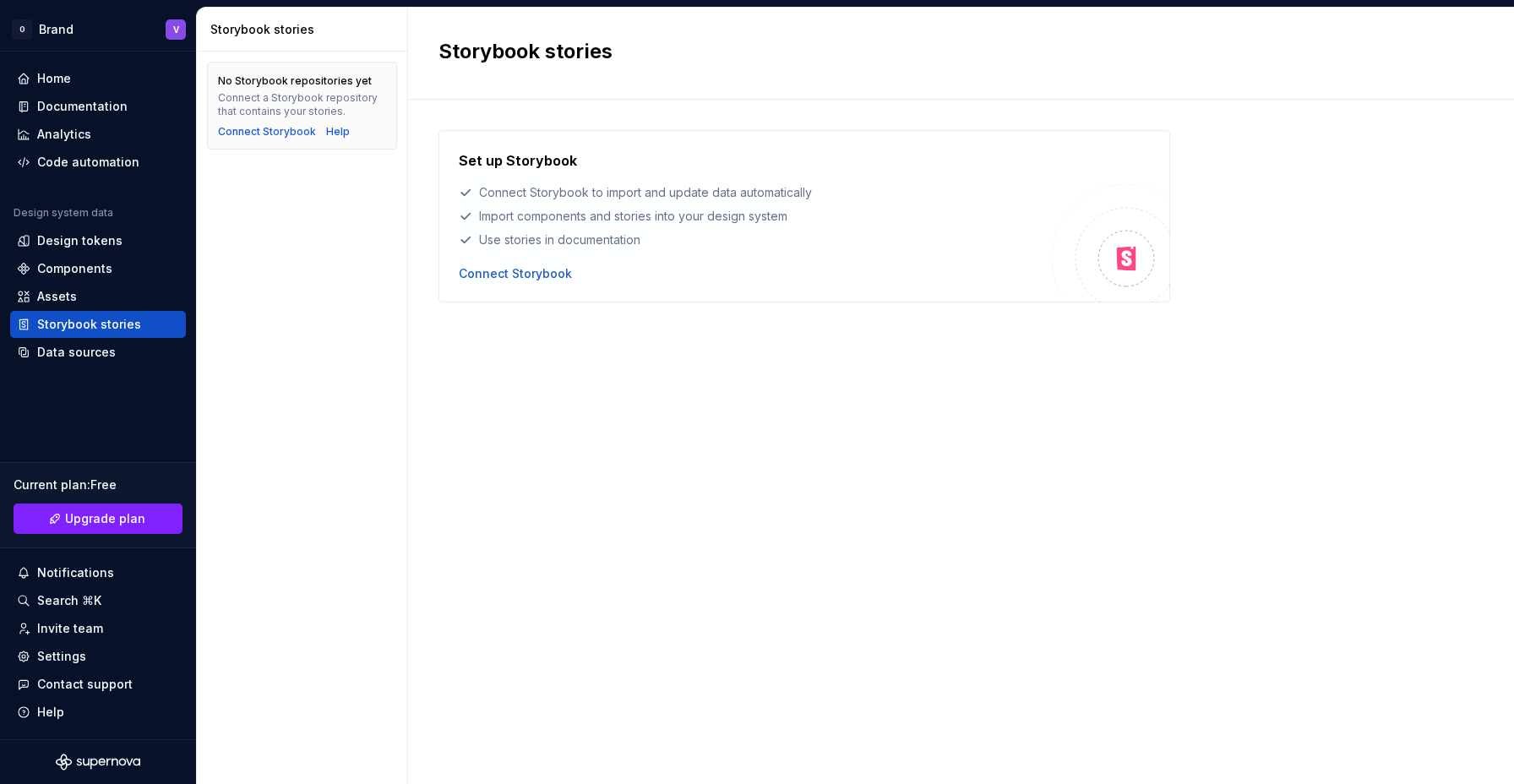
click at [456, 457] on div "Set up Storybook Connect Storybook to import and update data automatically Impo…" at bounding box center [962, 425] width 1045 height 590
click at [100, 365] on div "Data sources" at bounding box center [98, 351] width 176 height 27
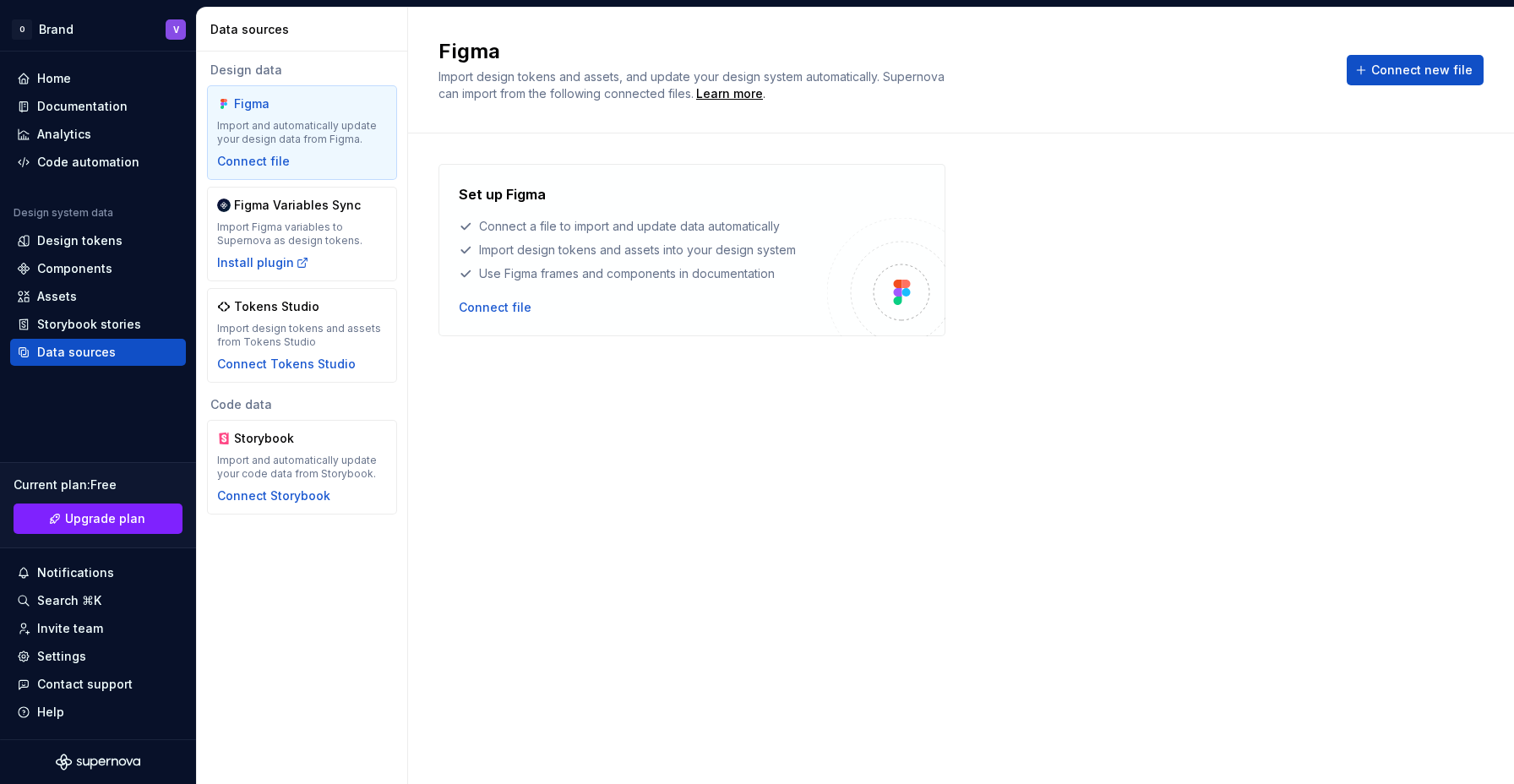
click at [639, 498] on div "Set up Figma Connect a file to import and update data automatically Import desi…" at bounding box center [962, 442] width 1045 height 556
click at [288, 226] on div "Import Figma variables to Supernova as design tokens." at bounding box center [302, 234] width 170 height 27
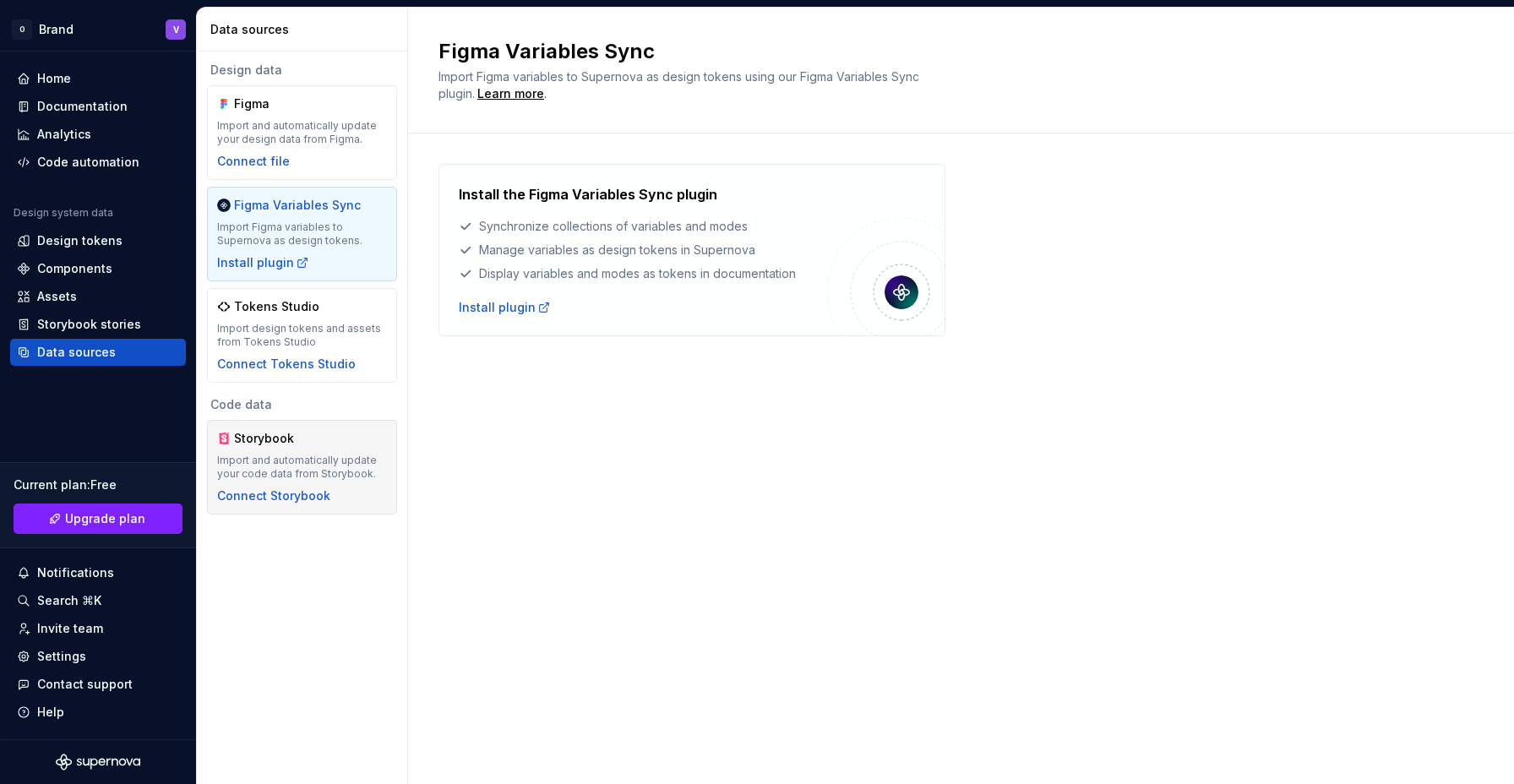
click at [290, 464] on div "Import and automatically update your code data from Storybook." at bounding box center [302, 467] width 170 height 27
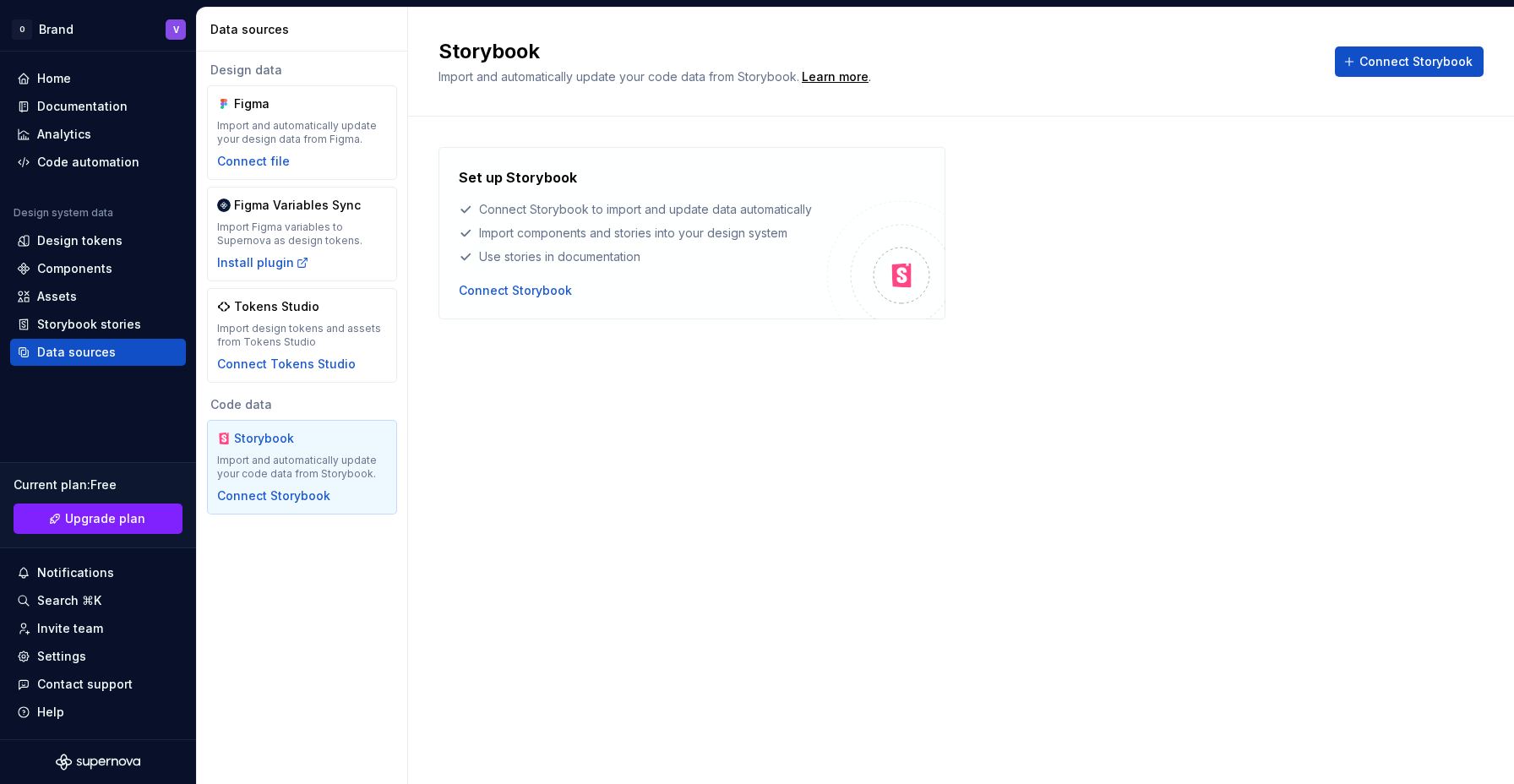
click at [705, 475] on div "Storybook Import and automatically update your code data from Storybook. Learn …" at bounding box center [961, 396] width 1106 height 776
click at [579, 458] on div "Storybook Import and automatically update your code data from Storybook. Learn …" at bounding box center [961, 396] width 1106 height 776
click at [704, 465] on div "Storybook Import and automatically update your code data from Storybook. Learn …" at bounding box center [961, 396] width 1106 height 776
click at [596, 446] on div "Storybook Import and automatically update your code data from Storybook. Learn …" at bounding box center [961, 396] width 1106 height 776
click at [562, 447] on div "Storybook Import and automatically update your code data from Storybook. Learn …" at bounding box center [961, 396] width 1106 height 776
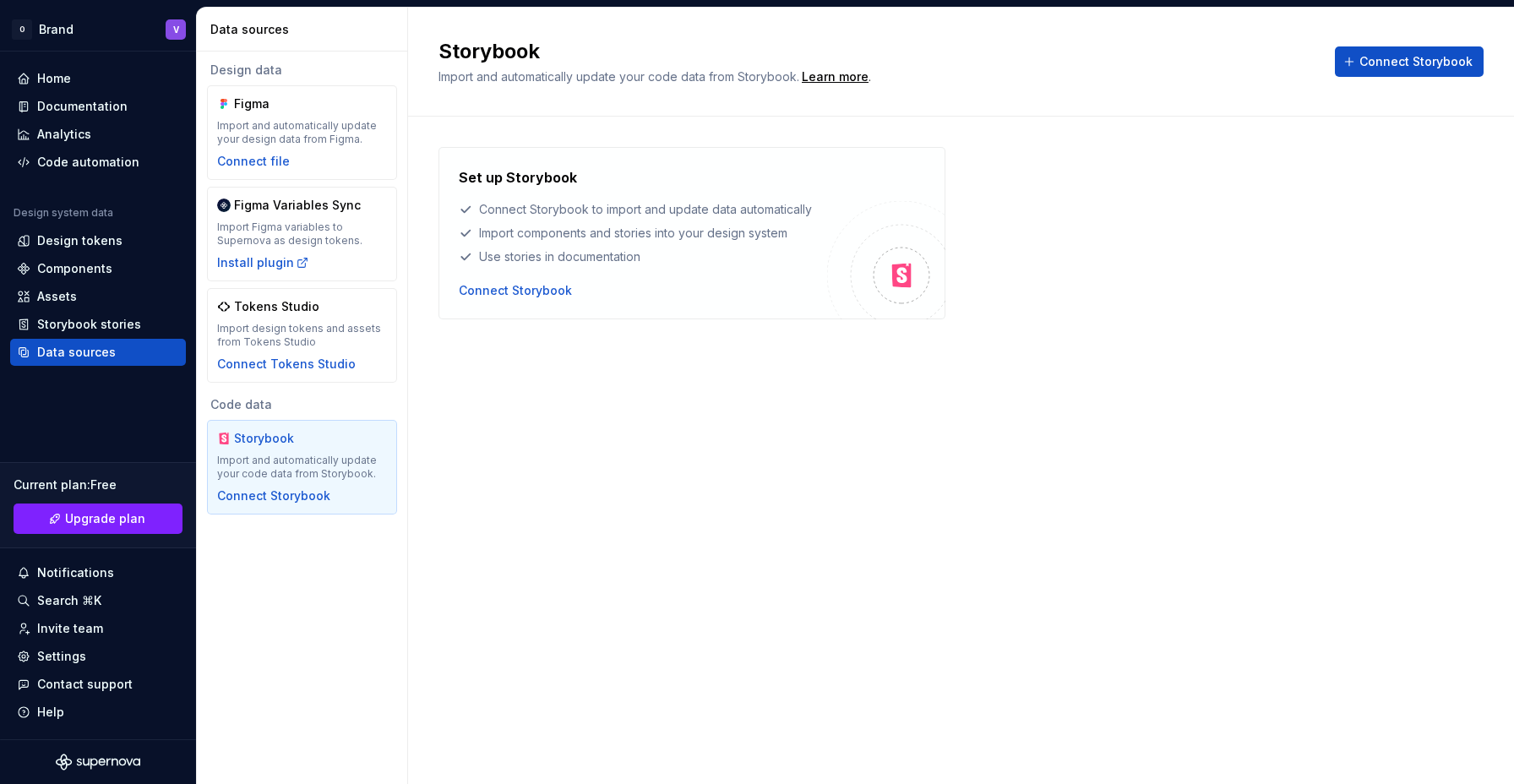
click at [562, 447] on div "Storybook Import and automatically update your code data from Storybook. Learn …" at bounding box center [961, 396] width 1106 height 776
click at [718, 436] on div "Storybook Import and automatically update your code data from Storybook. Learn …" at bounding box center [961, 396] width 1106 height 776
click at [590, 341] on div "Set up Storybook Connect Storybook to import and update data automatically Impo…" at bounding box center [962, 250] width 1045 height 267
click at [276, 147] on div "Figma Import and automatically update your design data from Figma. Connect file" at bounding box center [302, 132] width 170 height 75
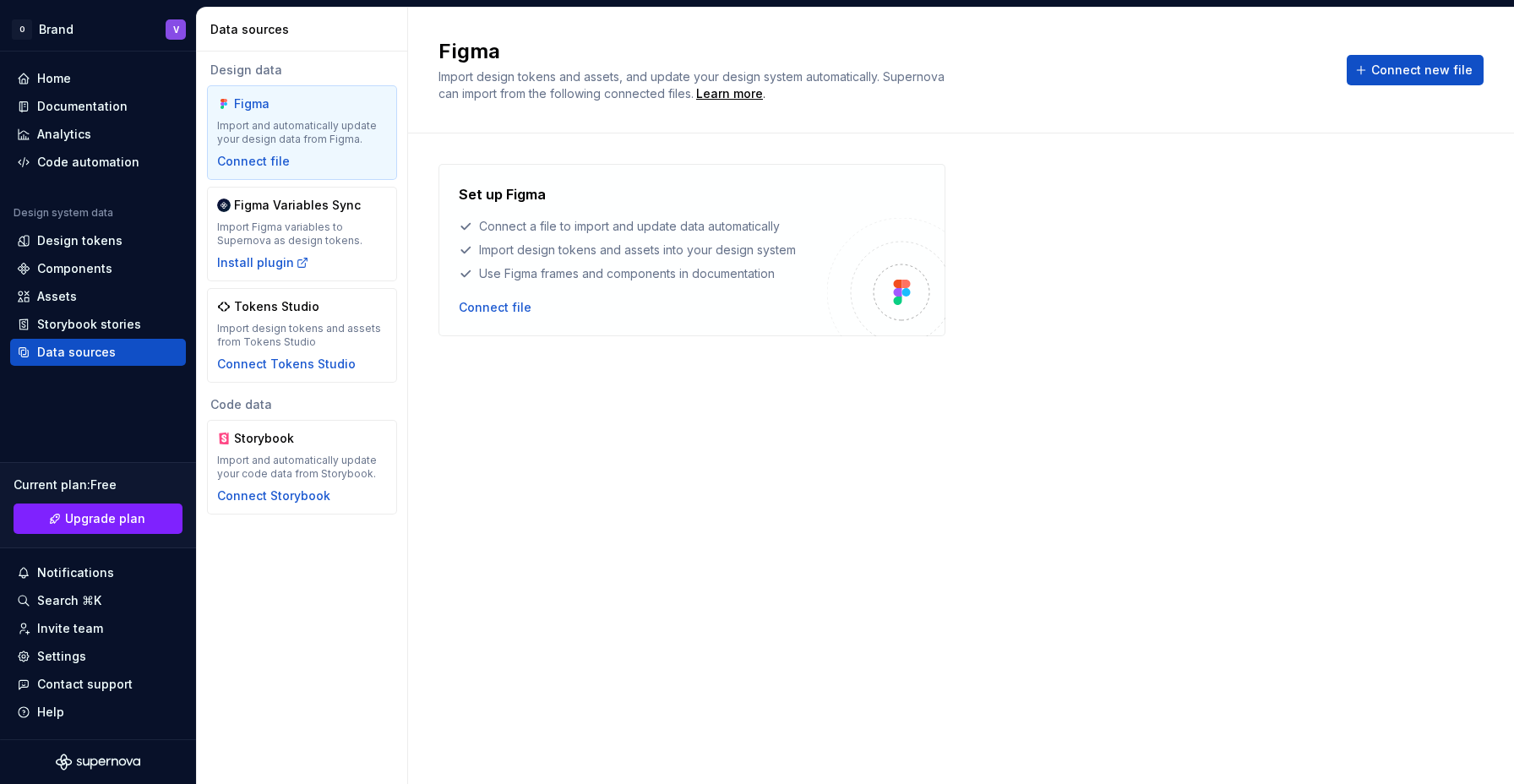
click at [708, 273] on div "Use Figma frames and components in documentation" at bounding box center [643, 274] width 368 height 17
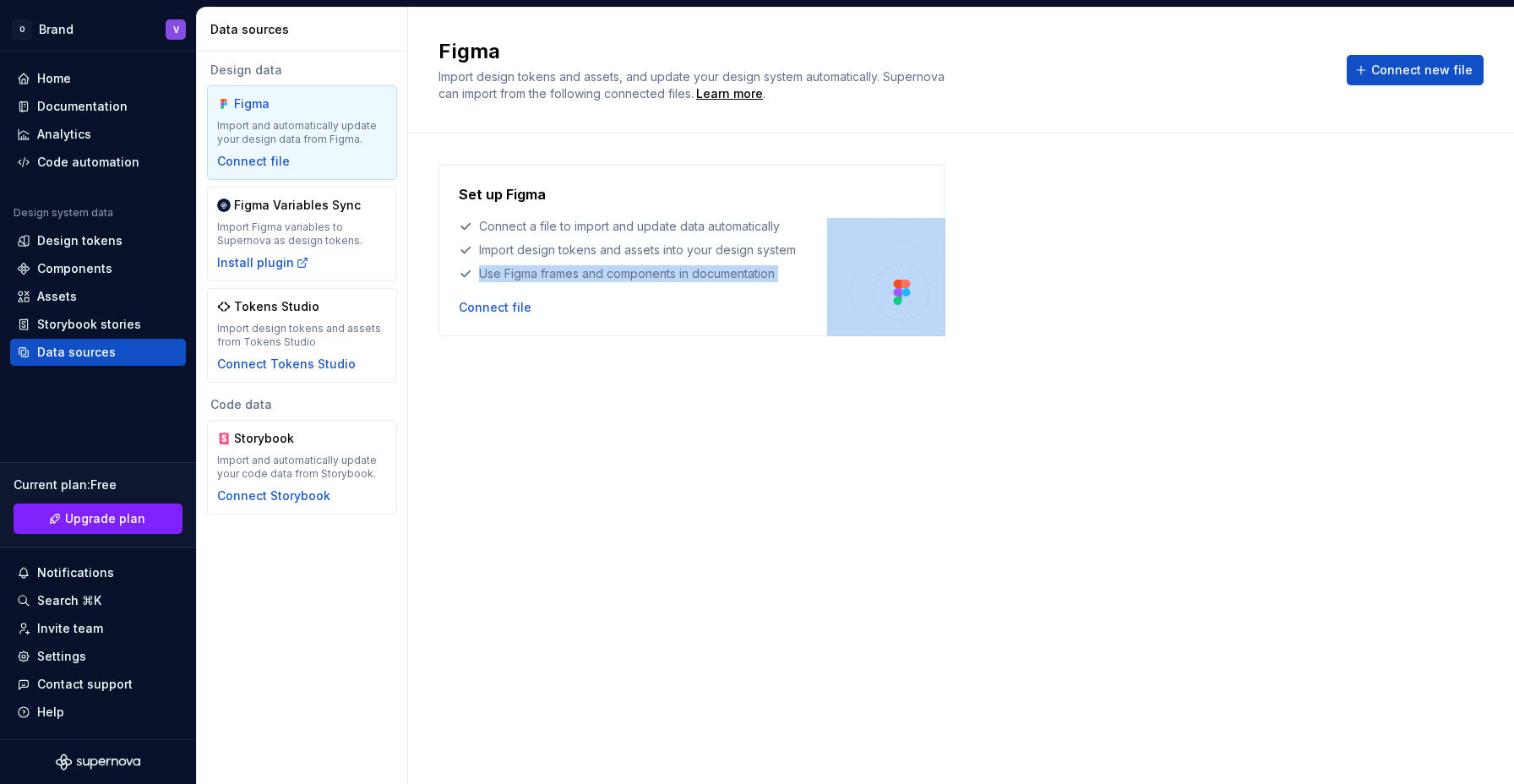
click at [708, 273] on div "Use Figma frames and components in documentation" at bounding box center [643, 274] width 368 height 17
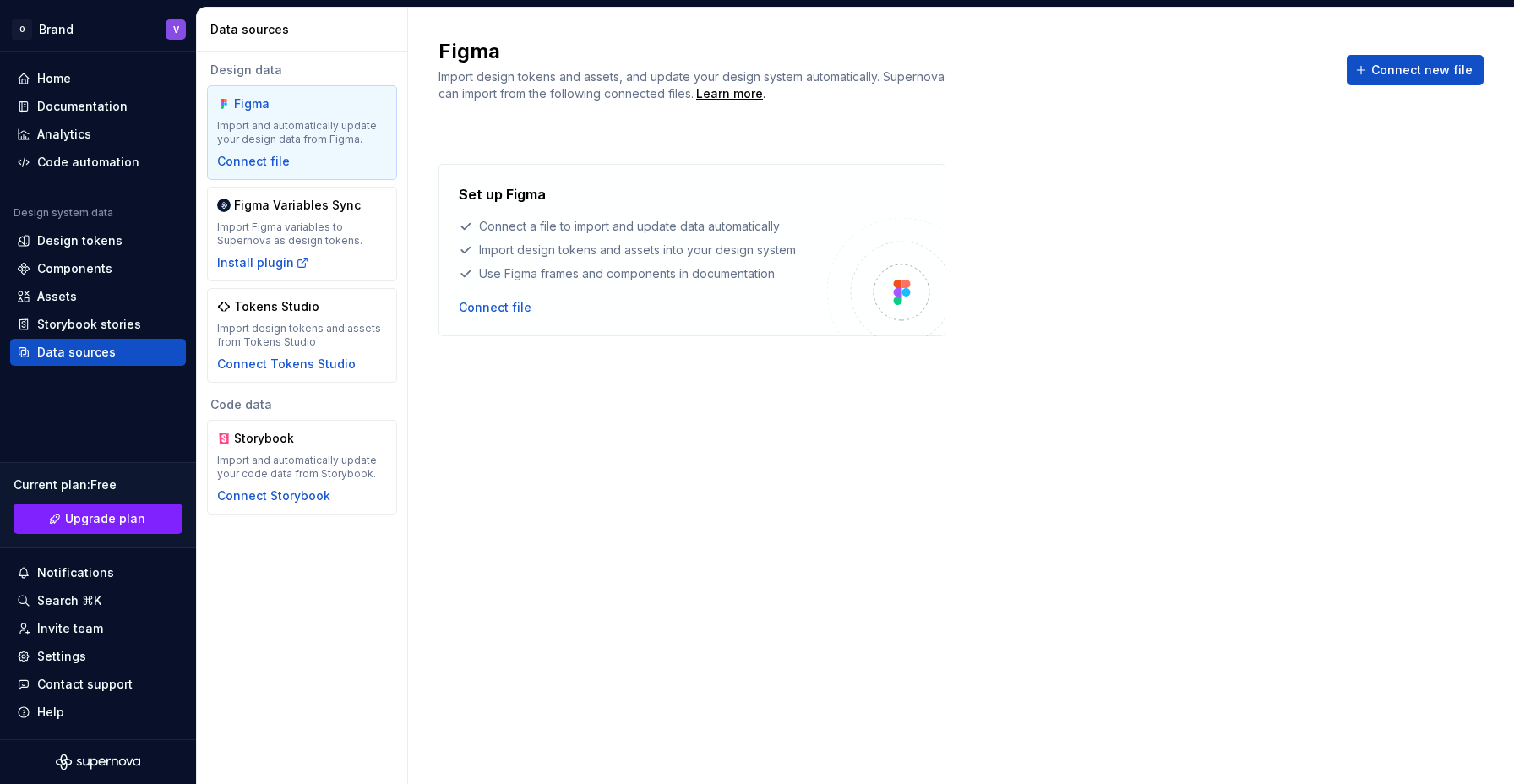
click at [758, 232] on div "Connect a file to import and update data automatically" at bounding box center [643, 226] width 368 height 17
click at [705, 266] on div "Use Figma frames and components in documentation" at bounding box center [643, 274] width 368 height 17
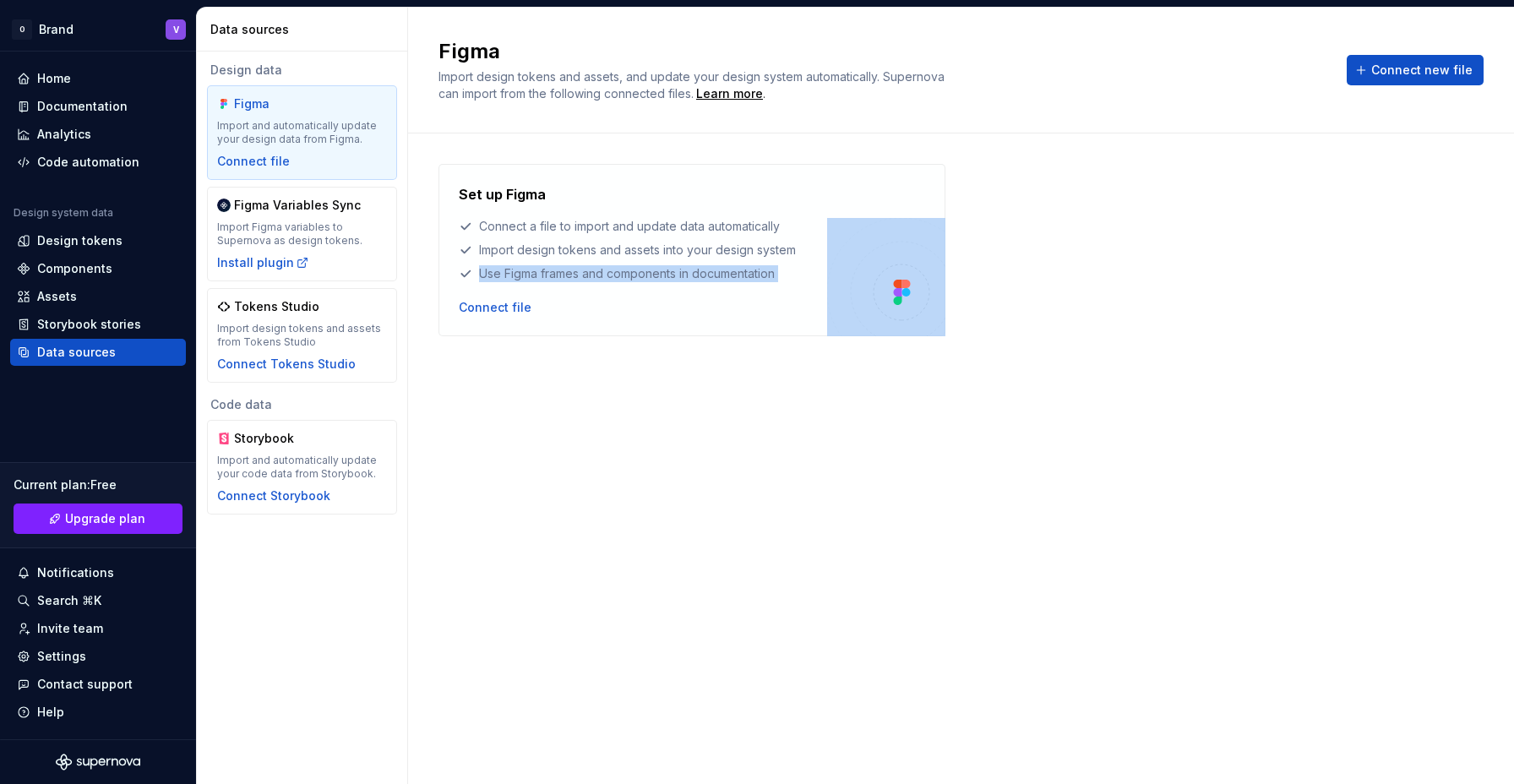
click at [705, 266] on div "Use Figma frames and components in documentation" at bounding box center [643, 274] width 368 height 17
click at [688, 337] on div "Set up Figma Connect a file to import and update data automatically Import desi…" at bounding box center [962, 442] width 1045 height 556
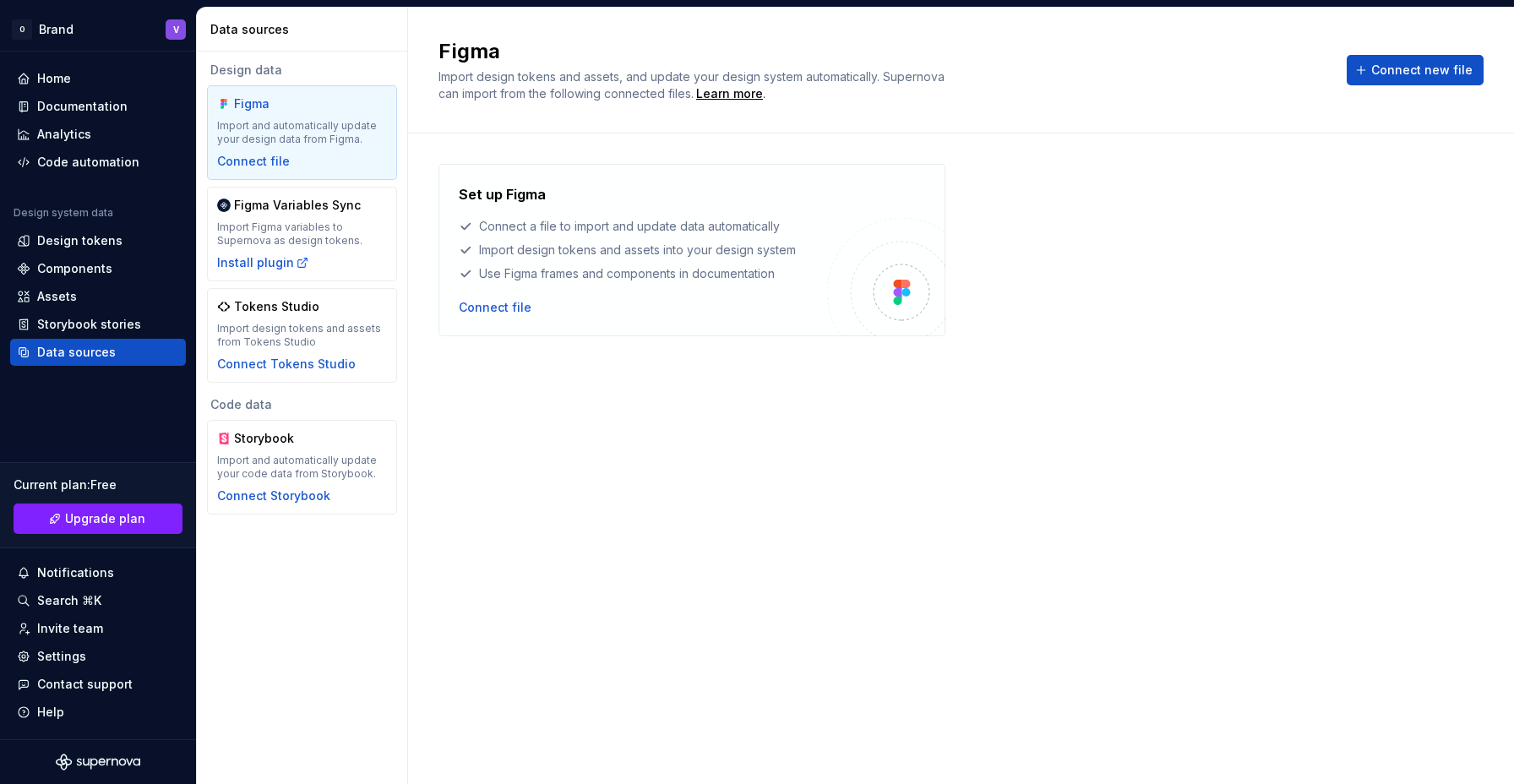
click at [674, 526] on div "Set up Figma Connect a file to import and update data automatically Import desi…" at bounding box center [962, 442] width 1045 height 556
click at [93, 332] on div "Storybook stories" at bounding box center [89, 324] width 104 height 17
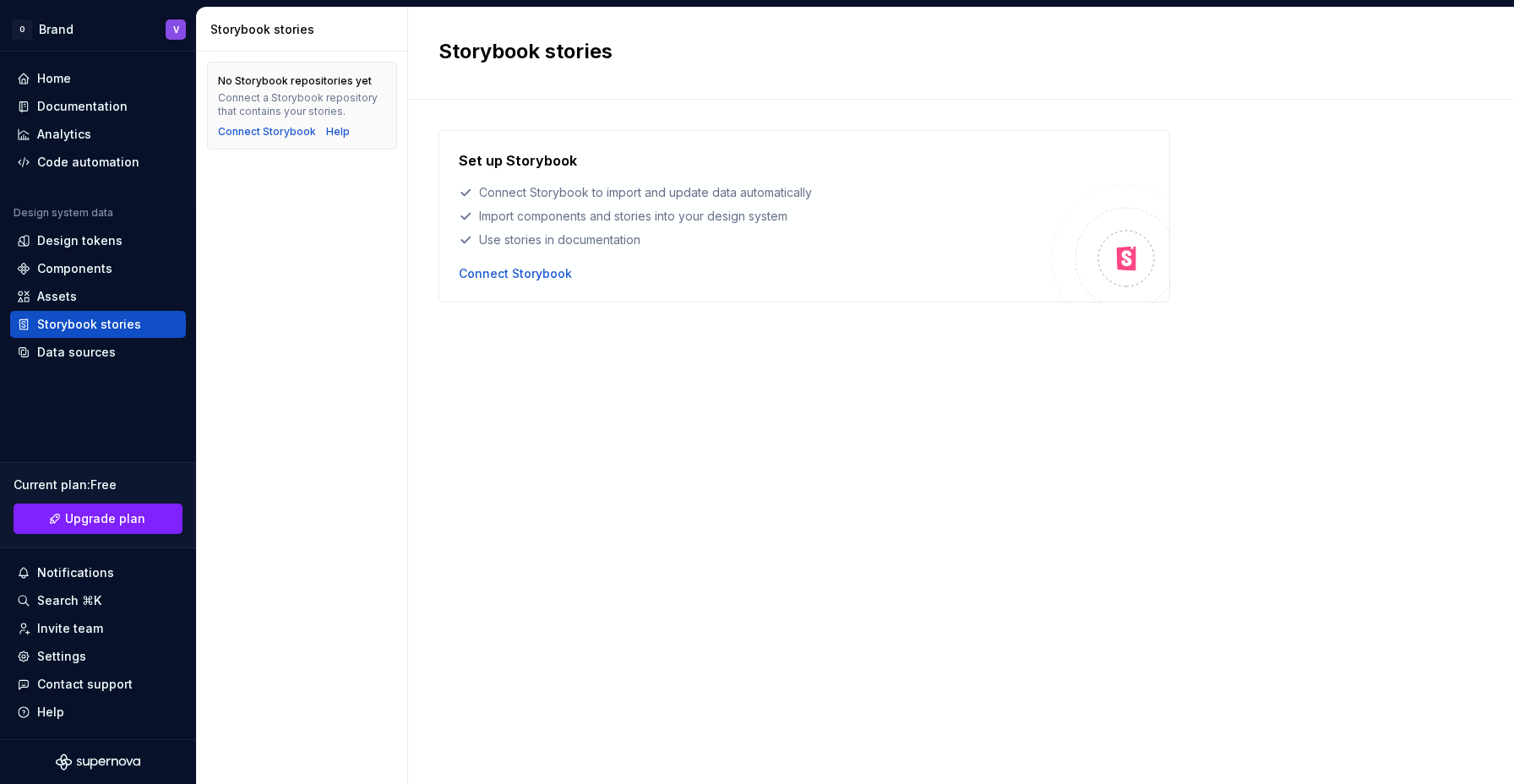
click at [587, 416] on div "Set up Storybook Connect Storybook to import and update data automatically Impo…" at bounding box center [962, 425] width 1045 height 590
click at [37, 294] on div "Assets" at bounding box center [57, 295] width 40 height 17
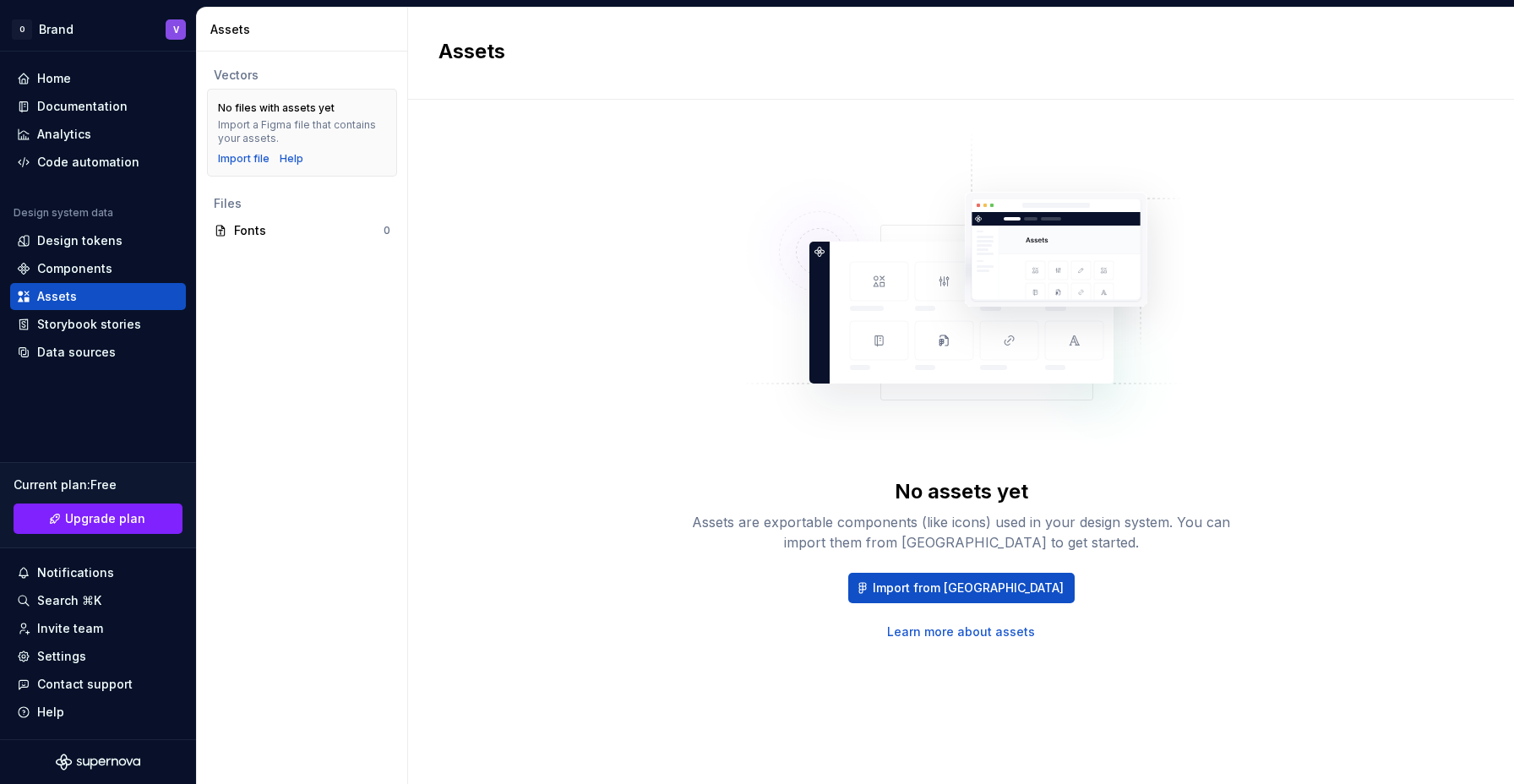
click at [858, 536] on div "Assets are exportable components (like icons) used in your design system. You c…" at bounding box center [961, 531] width 541 height 41
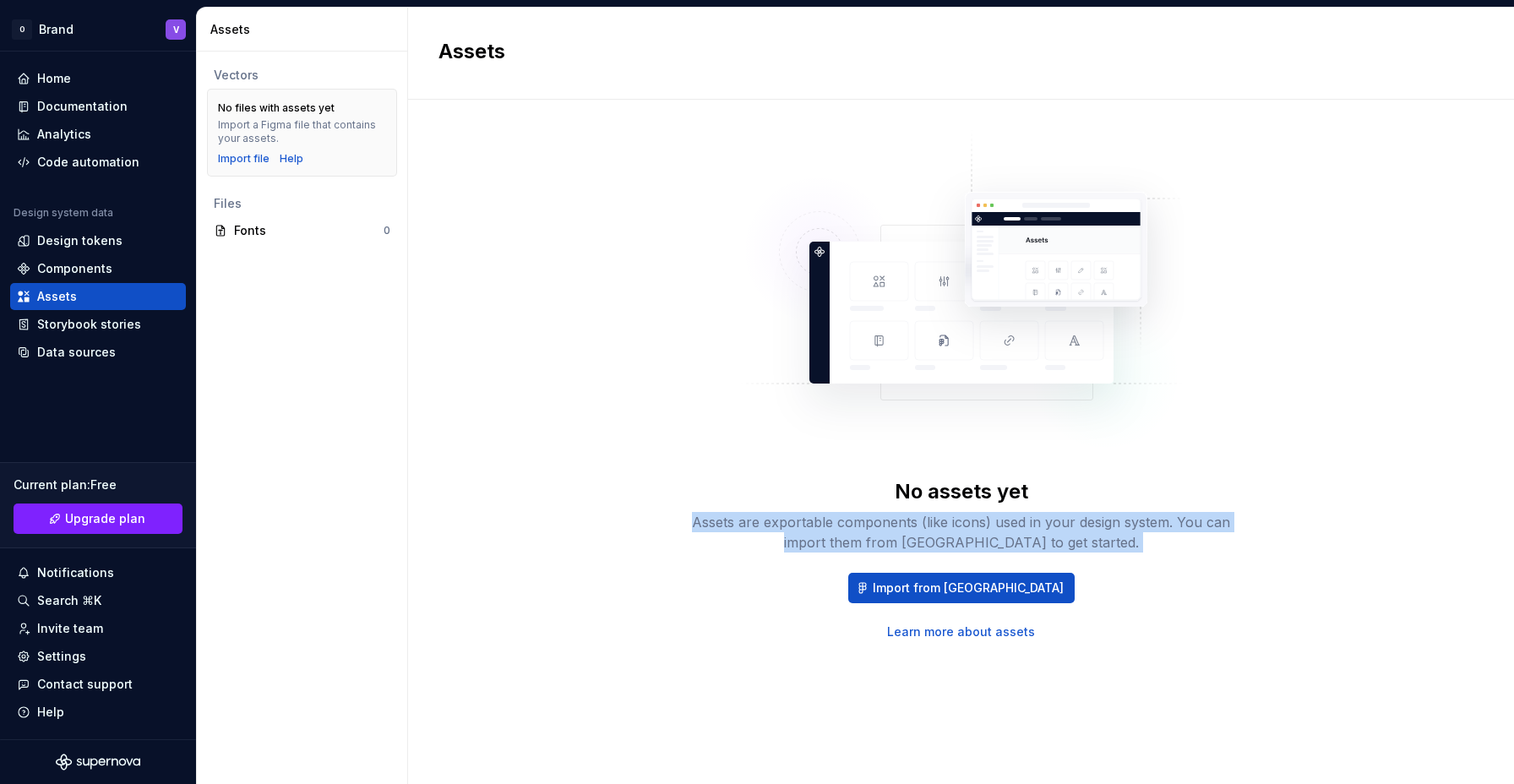
click at [858, 536] on div "Assets are exportable components (like icons) used in your design system. You c…" at bounding box center [961, 531] width 541 height 41
click at [712, 534] on div "Assets are exportable components (like icons) used in your design system. You c…" at bounding box center [961, 531] width 541 height 41
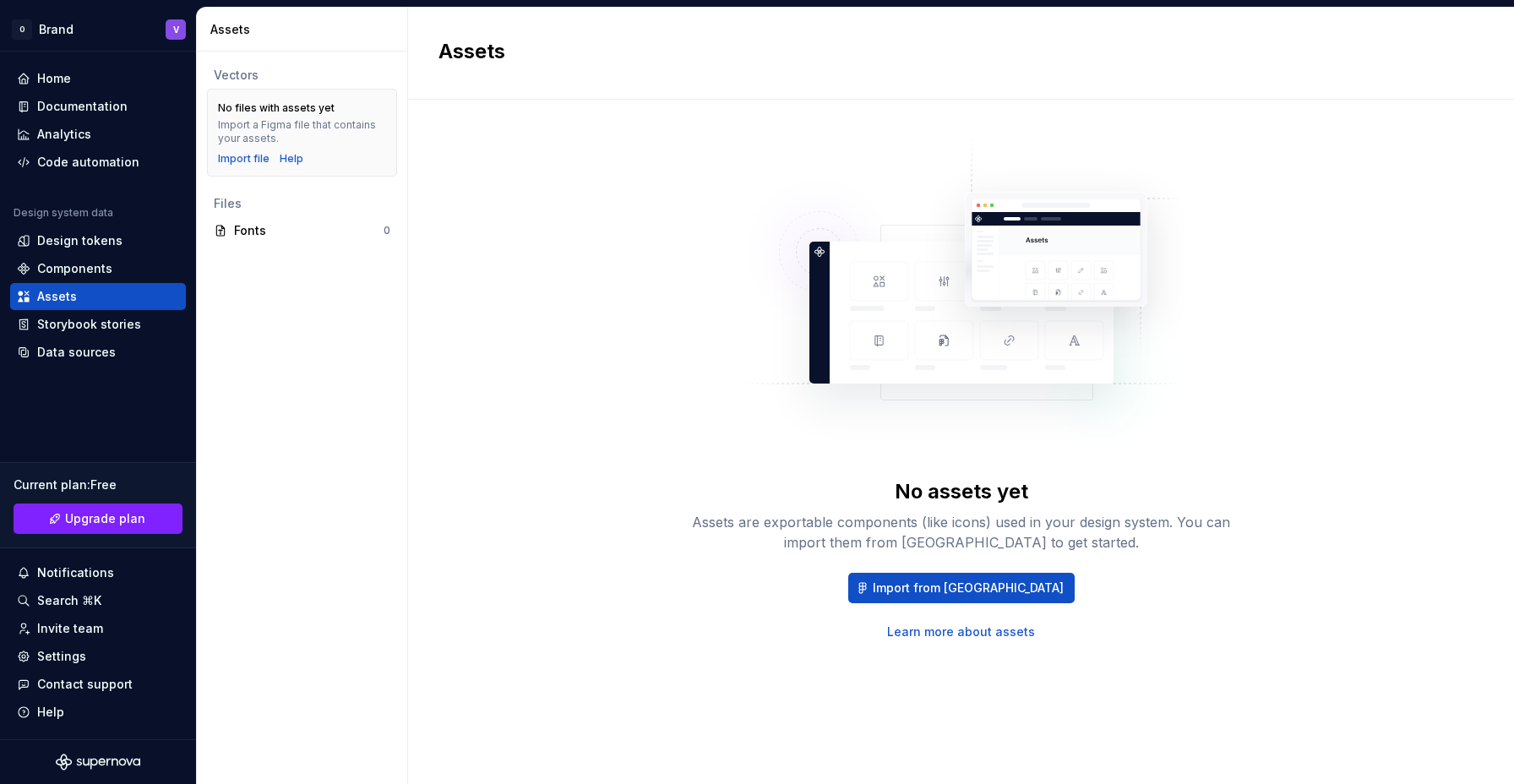
click at [598, 426] on div "No assets yet Assets are exportable components (like icons) used in your design…" at bounding box center [962, 385] width 1045 height 510
click at [546, 412] on div "No assets yet Assets are exportable components (like icons) used in your design…" at bounding box center [962, 385] width 1045 height 510
click at [618, 187] on div "No assets yet Assets are exportable components (like icons) used in your design…" at bounding box center [962, 385] width 1045 height 510
click at [634, 179] on div "No assets yet Assets are exportable components (like icons) used in your design…" at bounding box center [962, 385] width 1045 height 510
click at [482, 60] on h2 "Assets" at bounding box center [952, 51] width 1025 height 27
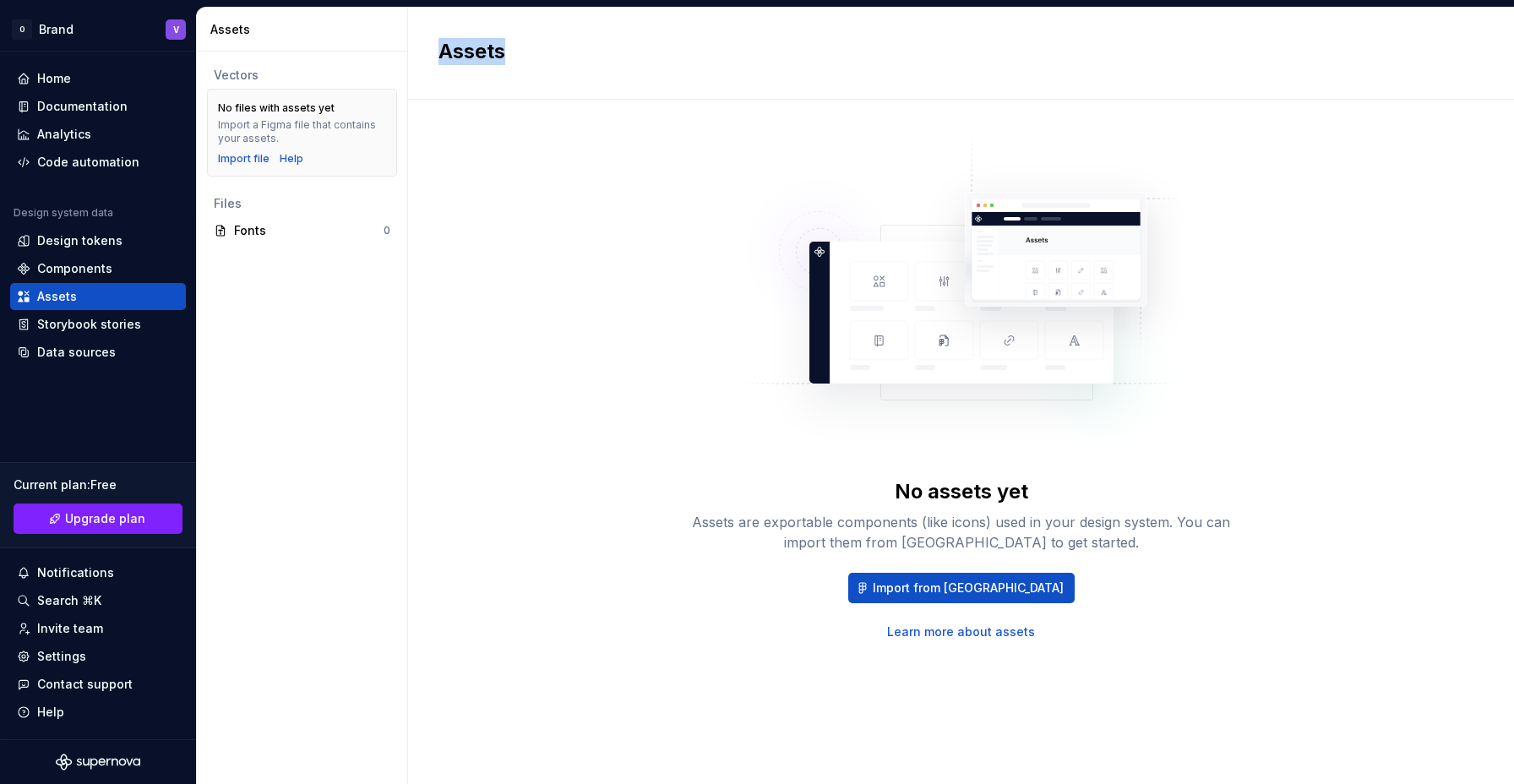
click at [482, 60] on h2 "Assets" at bounding box center [952, 51] width 1025 height 27
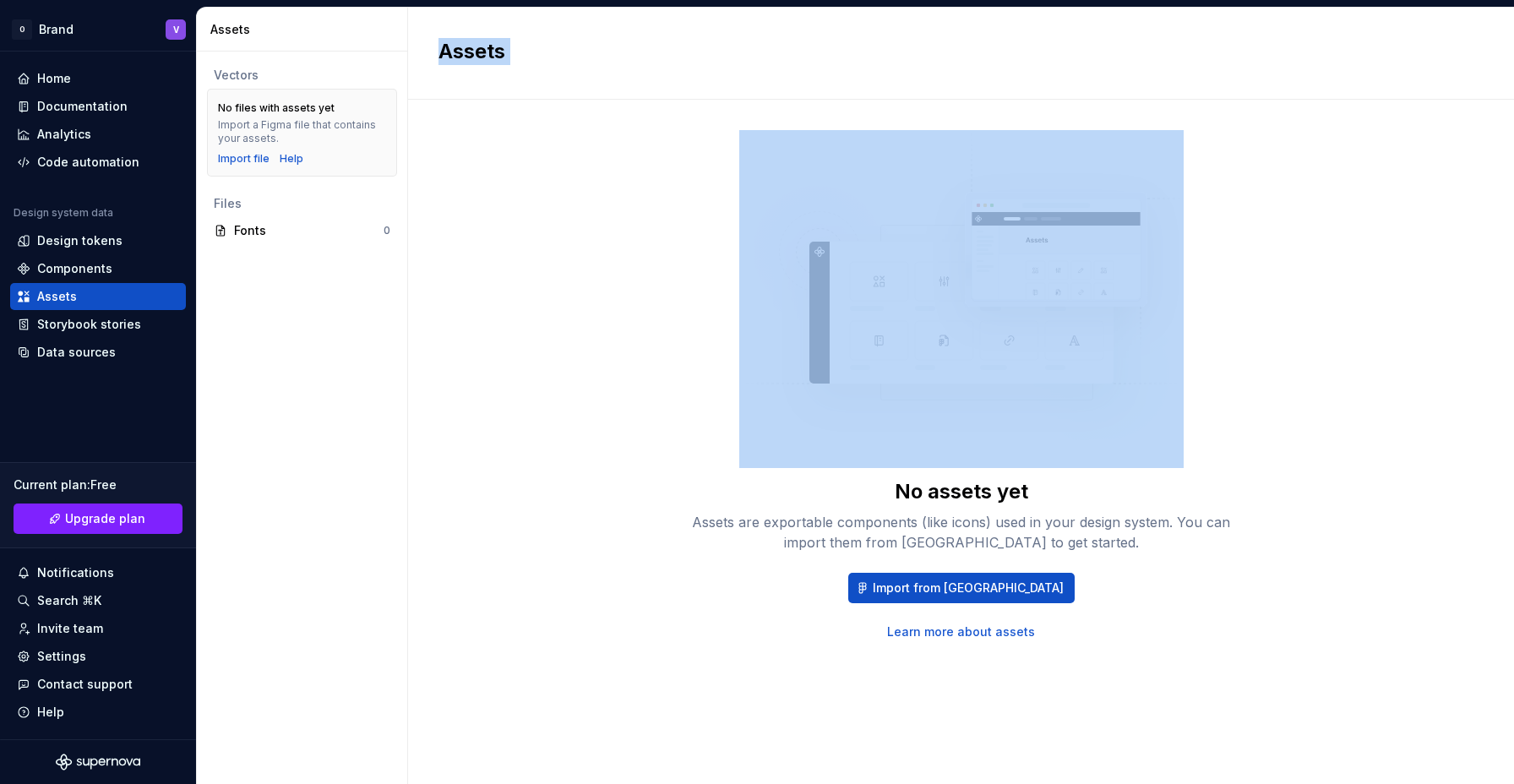
click at [482, 60] on h2 "Assets" at bounding box center [952, 51] width 1025 height 27
click at [525, 148] on div "No assets yet Assets are exportable components (like icons) used in your design…" at bounding box center [962, 385] width 1045 height 510
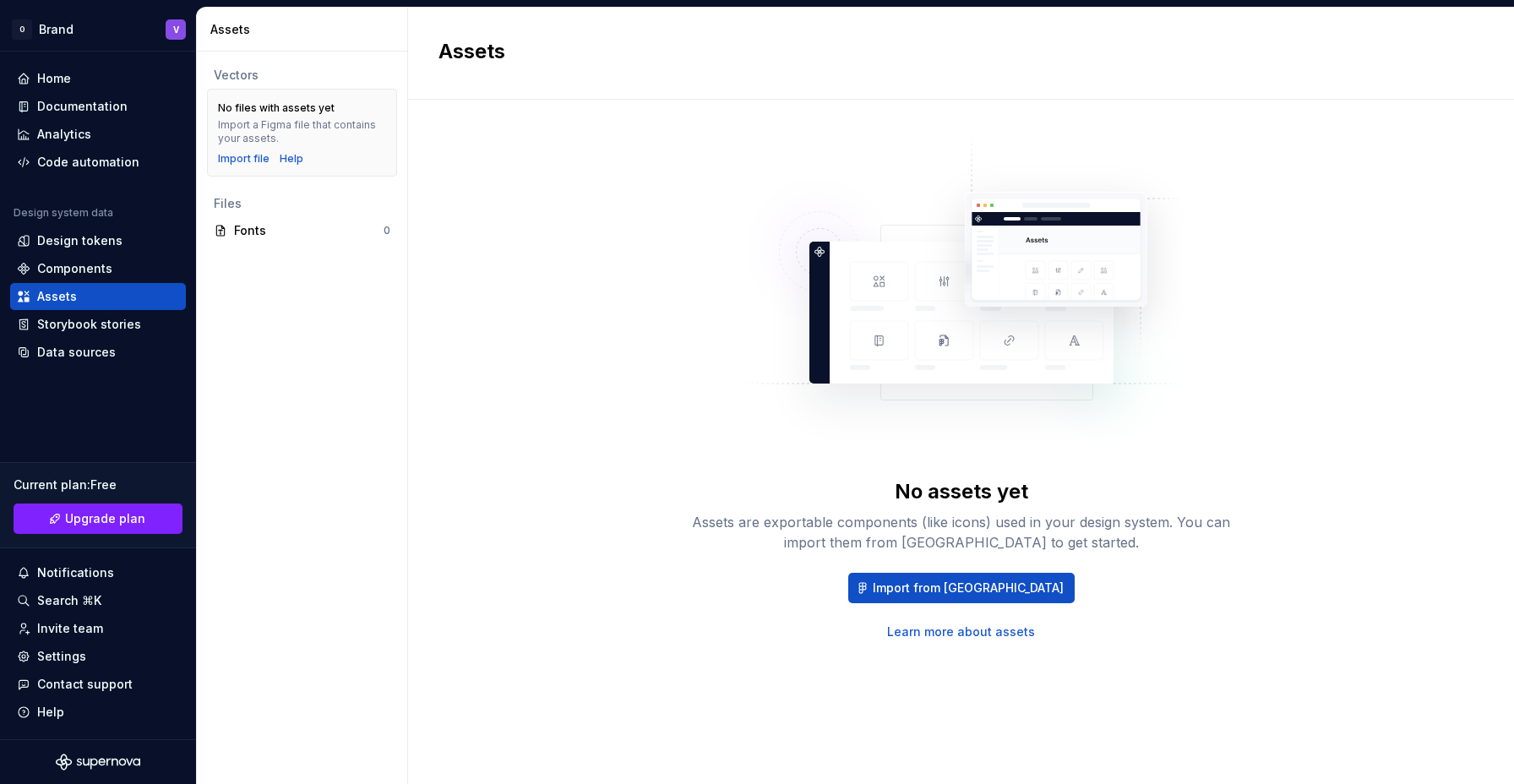
click at [465, 53] on h2 "Assets" at bounding box center [952, 51] width 1025 height 27
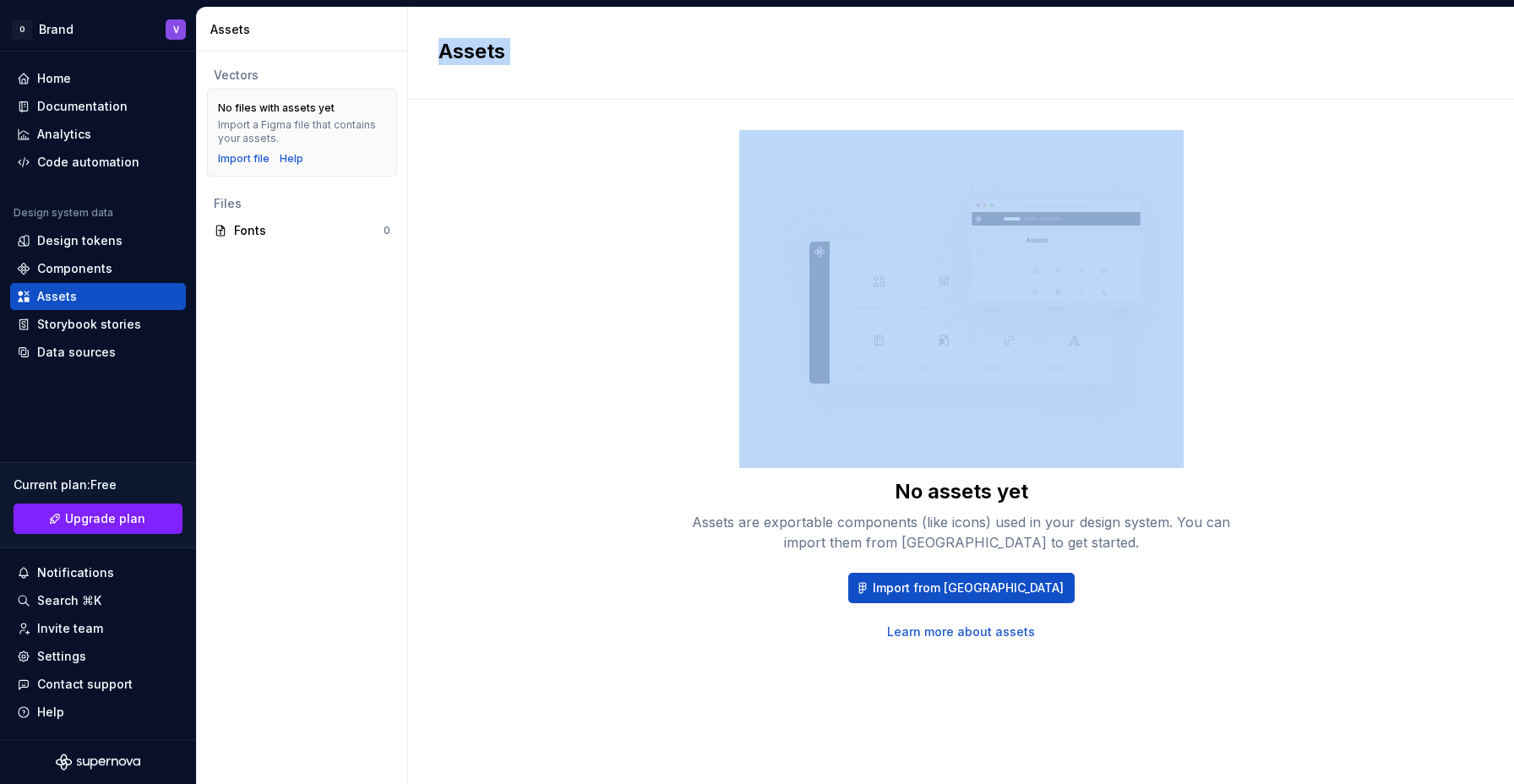
click at [465, 53] on h2 "Assets" at bounding box center [952, 51] width 1025 height 27
click at [528, 174] on div "No assets yet Assets are exportable components (like icons) used in your design…" at bounding box center [962, 385] width 1045 height 510
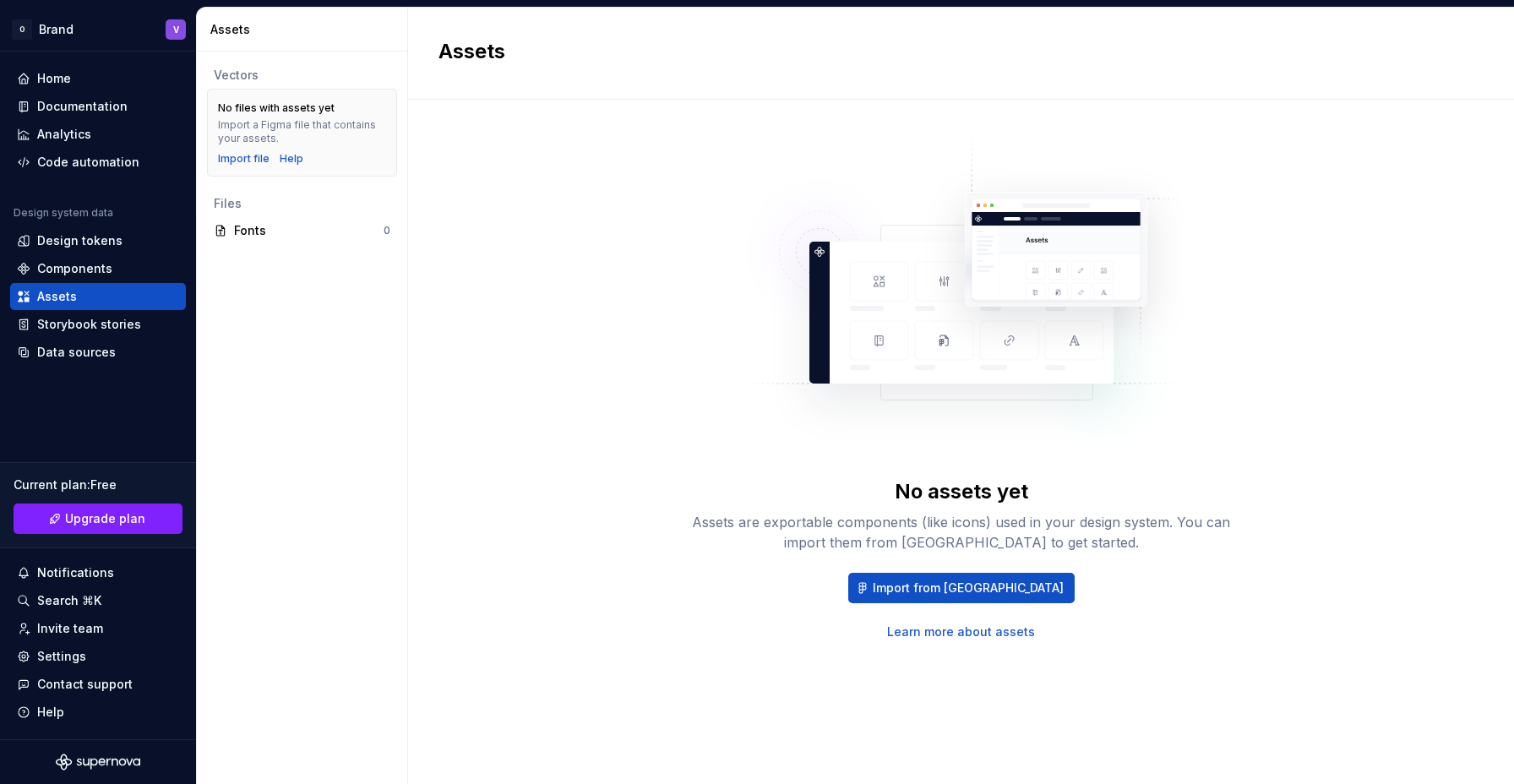
click at [460, 69] on div "Assets" at bounding box center [961, 54] width 1106 height 93
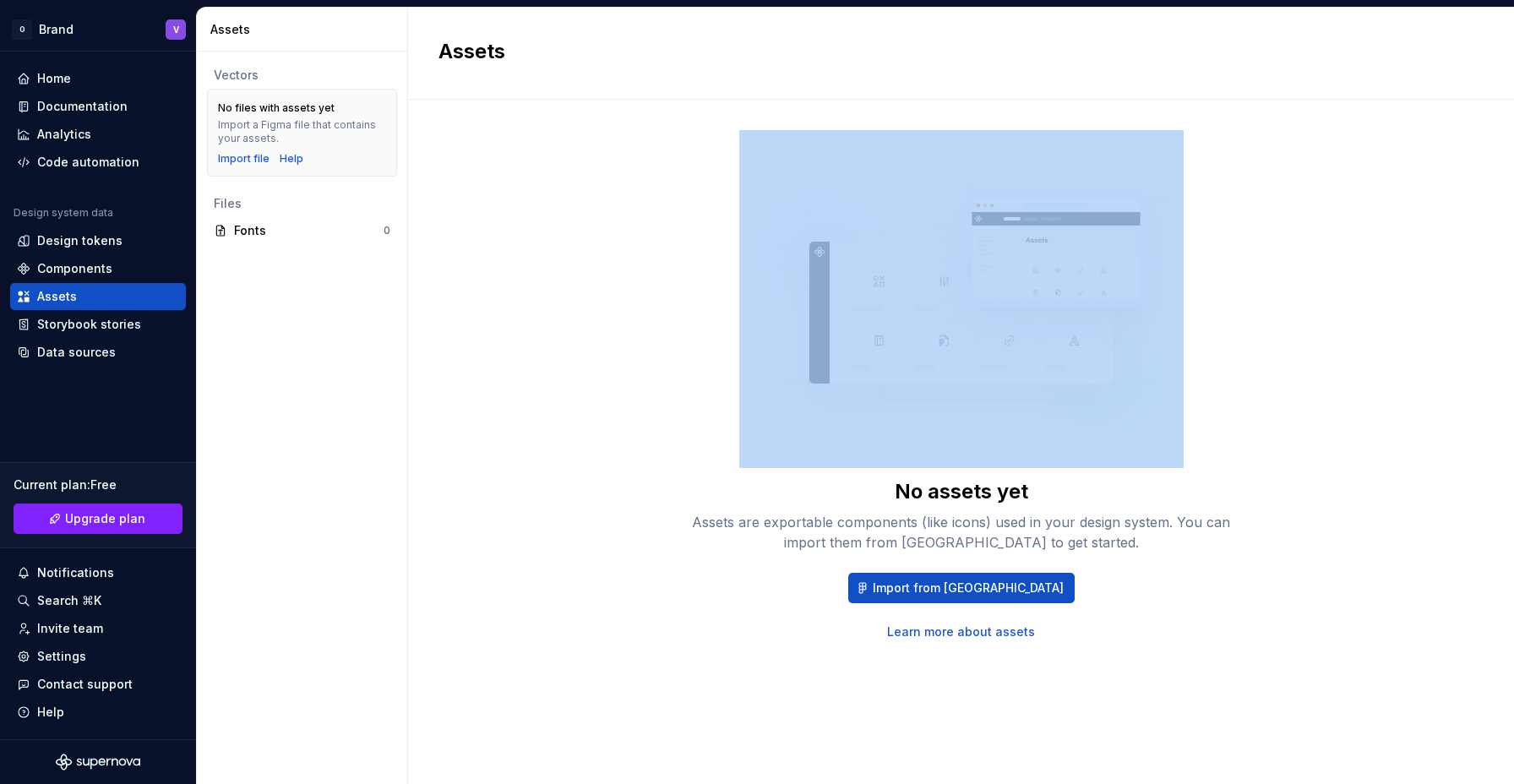
click at [460, 69] on div "Assets" at bounding box center [961, 54] width 1106 height 93
click at [533, 249] on div "No assets yet Assets are exportable components (like icons) used in your design…" at bounding box center [962, 385] width 1045 height 510
click at [590, 187] on div "No assets yet Assets are exportable components (like icons) used in your design…" at bounding box center [962, 385] width 1045 height 510
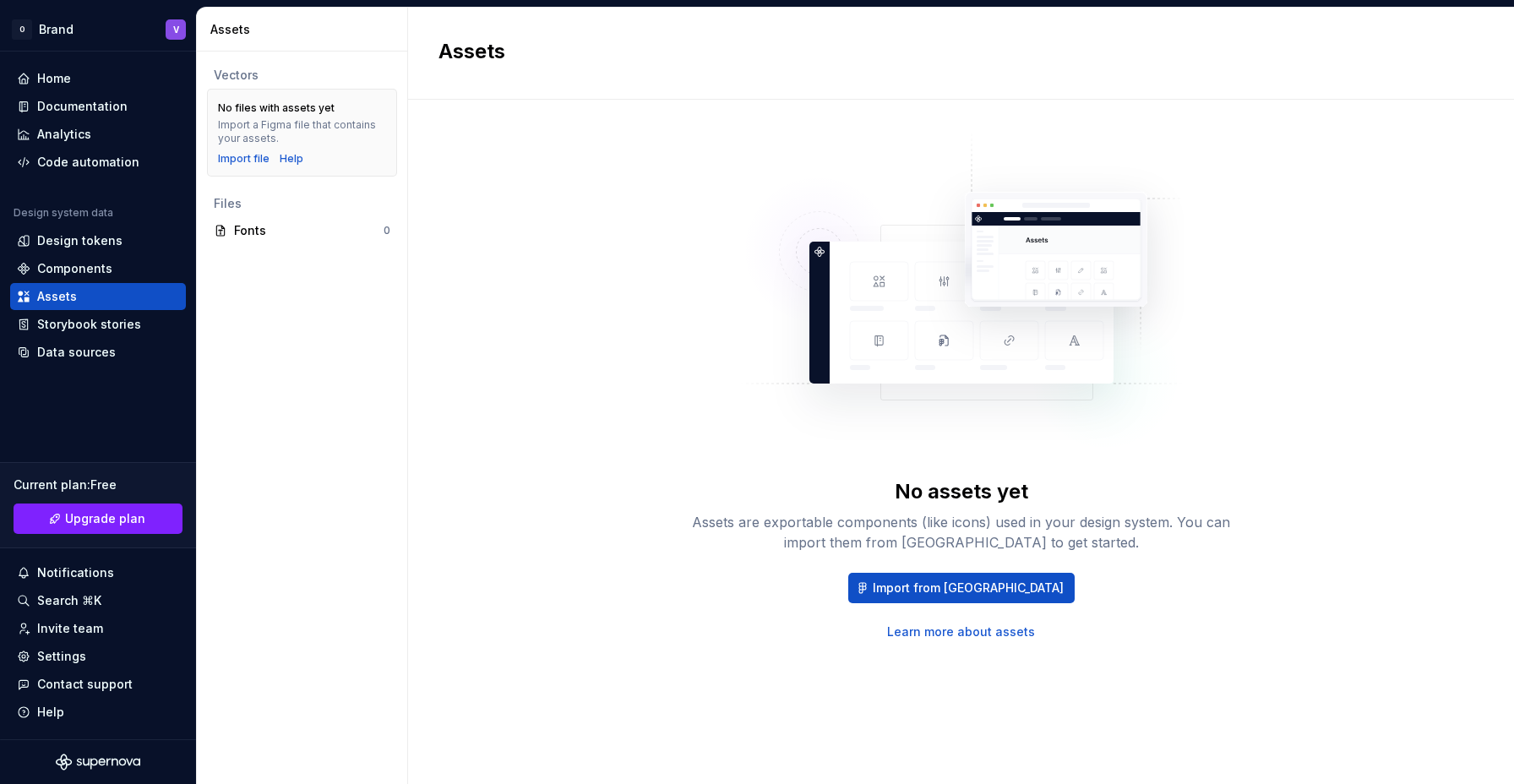
click at [904, 319] on img at bounding box center [962, 299] width 445 height 338
click at [629, 362] on div "No assets yet Assets are exportable components (like icons) used in your design…" at bounding box center [962, 385] width 1045 height 510
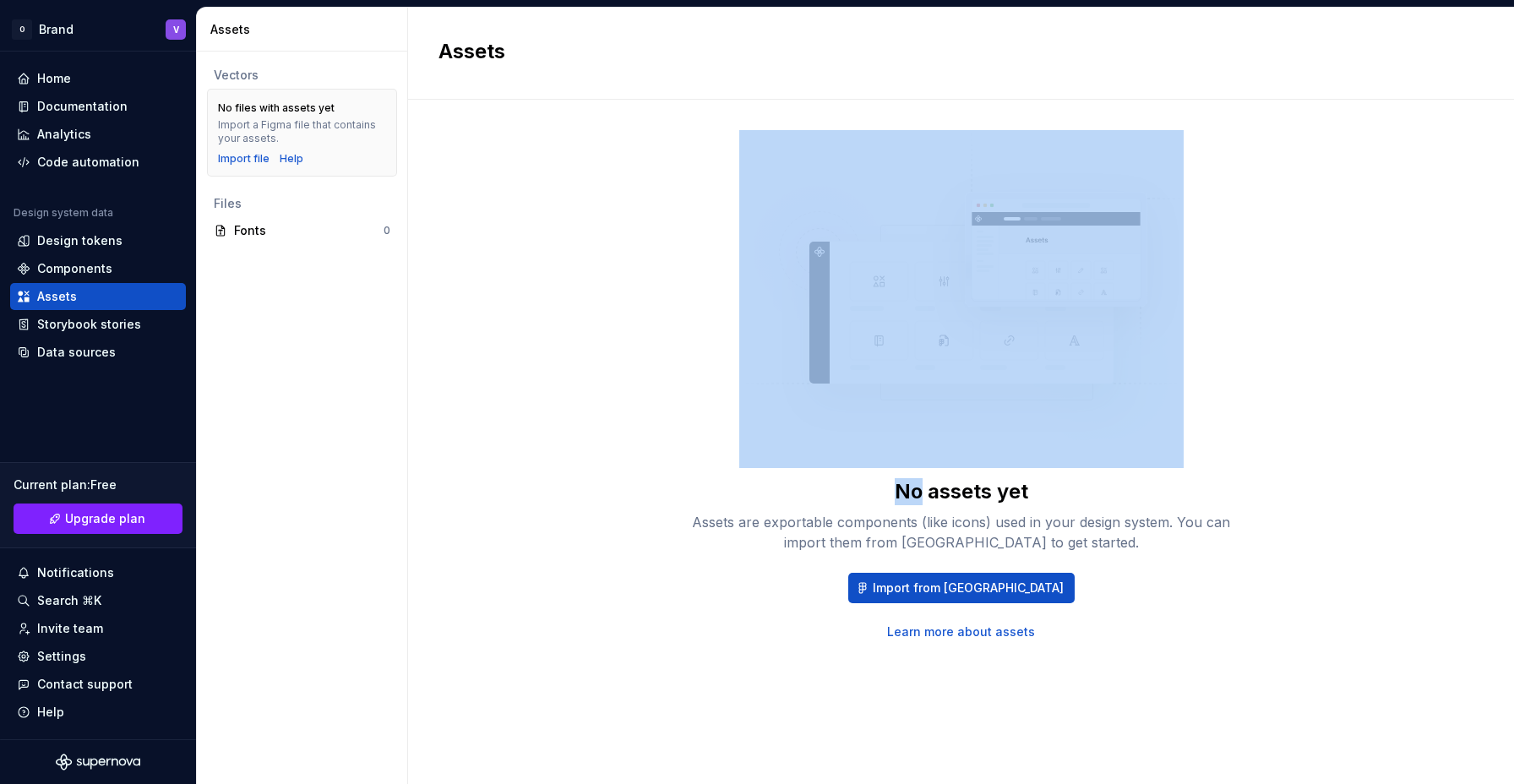
click at [629, 362] on div "No assets yet Assets are exportable components (like icons) used in your design…" at bounding box center [962, 385] width 1045 height 510
click at [644, 349] on div "No assets yet Assets are exportable components (like icons) used in your design…" at bounding box center [962, 385] width 1045 height 510
